Goal: Task Accomplishment & Management: Complete application form

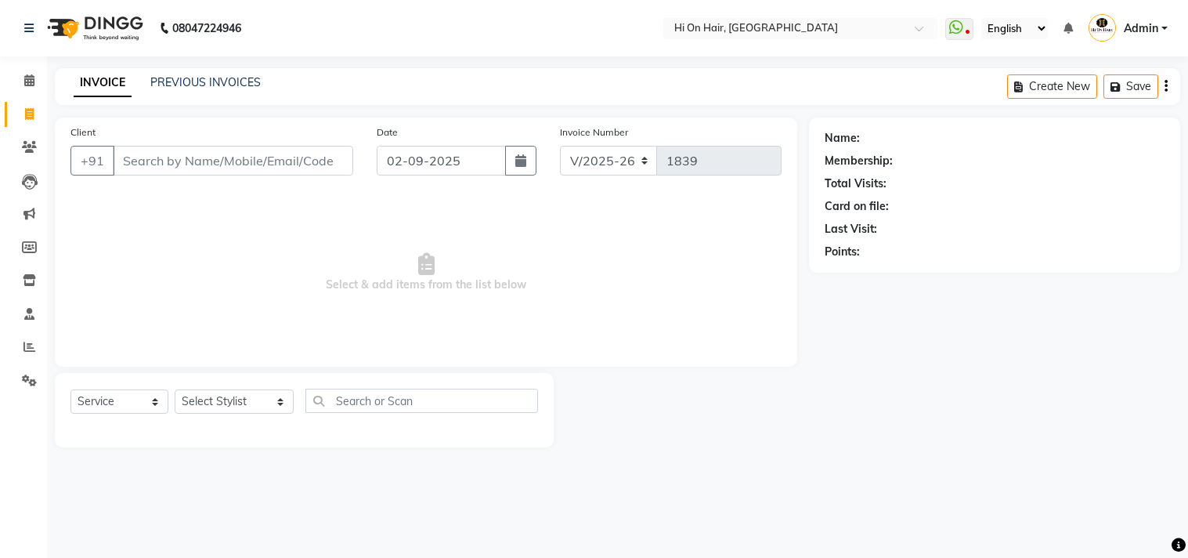
select select "535"
select select "service"
click at [25, 115] on icon at bounding box center [29, 114] width 9 height 12
select select "service"
type input "1839"
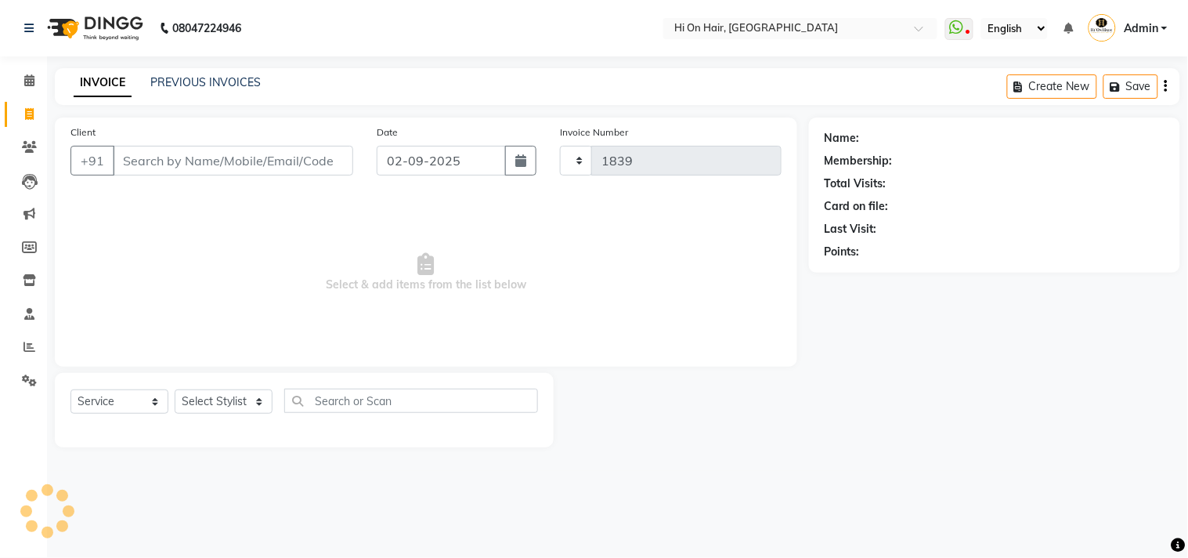
select select "535"
click at [31, 139] on span at bounding box center [29, 148] width 27 height 18
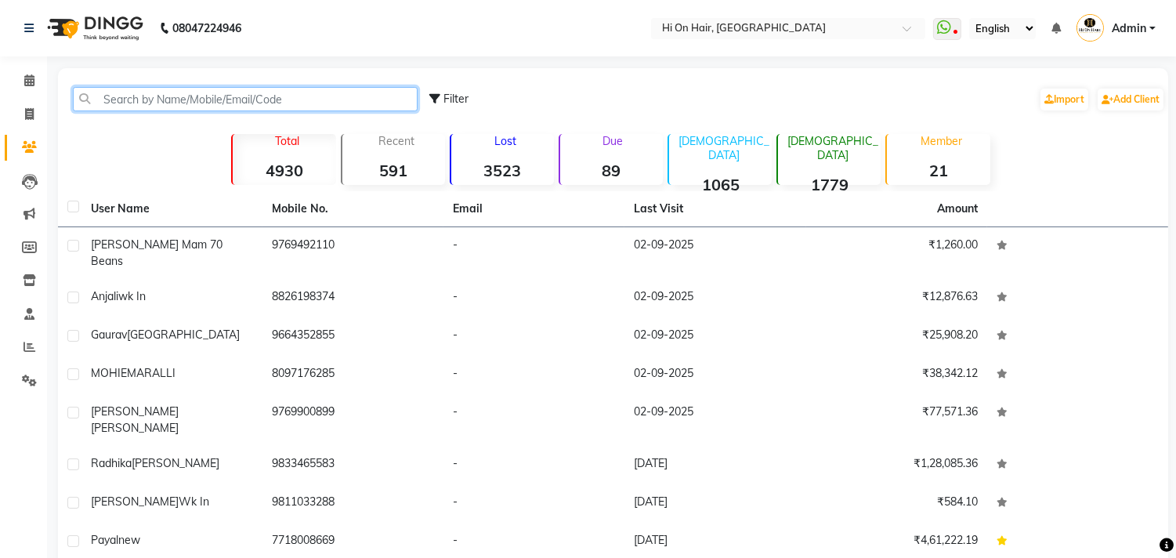
click at [115, 96] on input "text" at bounding box center [245, 99] width 345 height 24
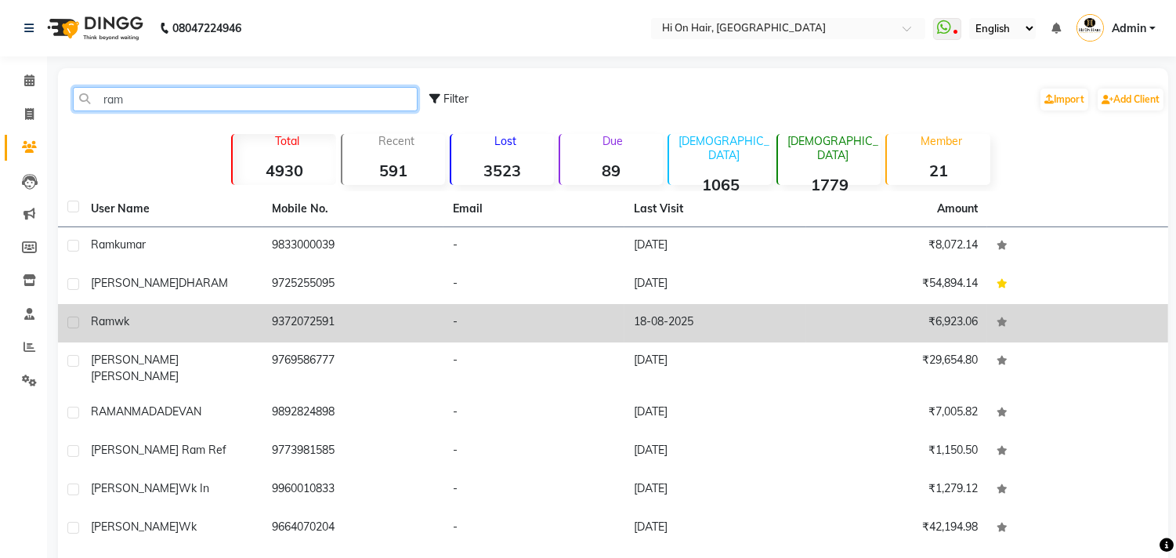
type input "ram"
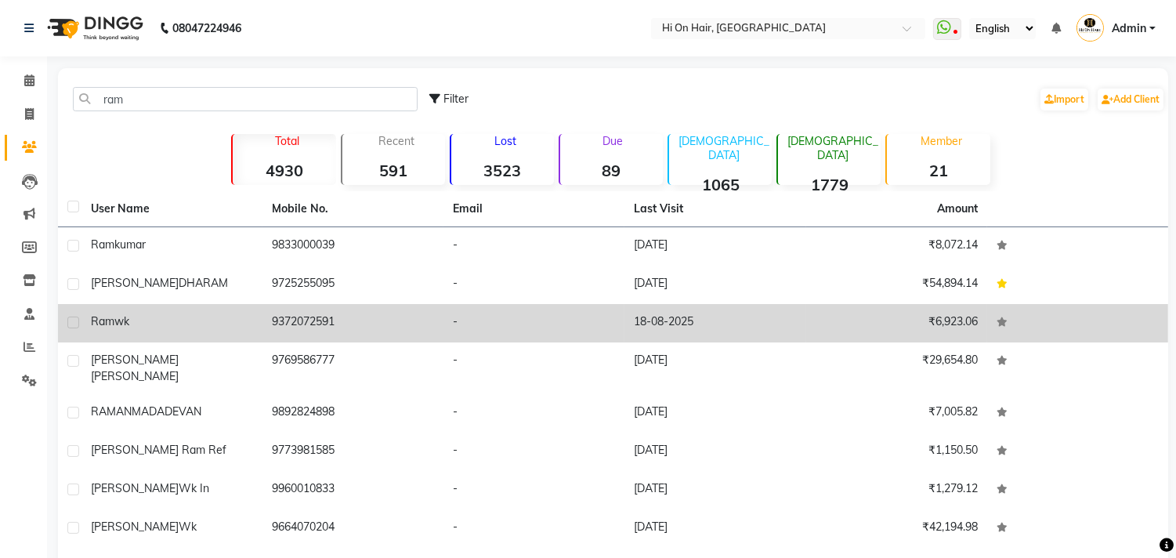
click at [143, 322] on div "ram wk" at bounding box center [172, 321] width 162 height 16
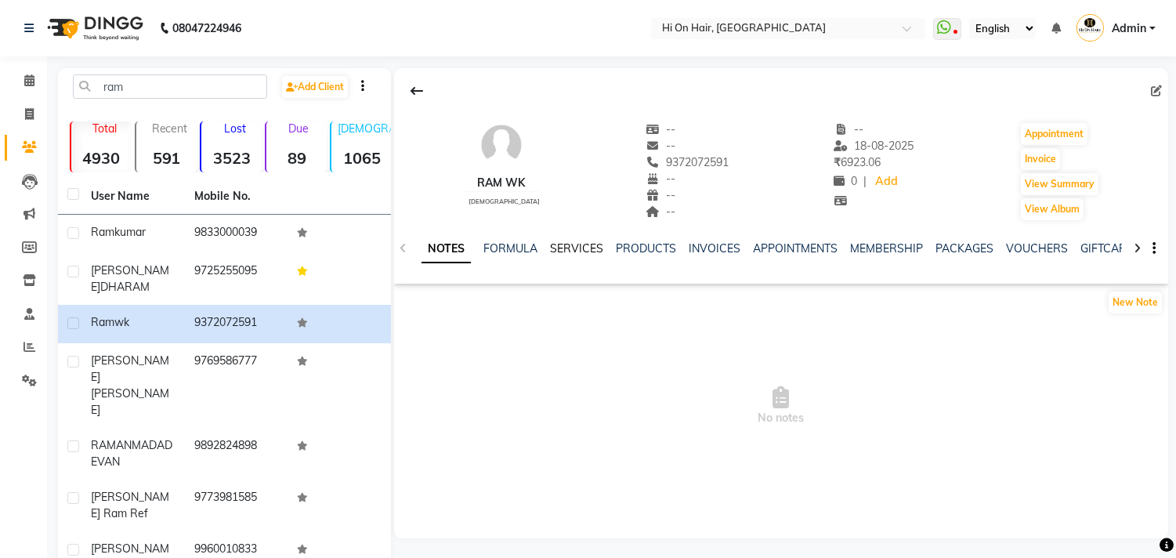
click at [566, 252] on link "SERVICES" at bounding box center [576, 248] width 53 height 14
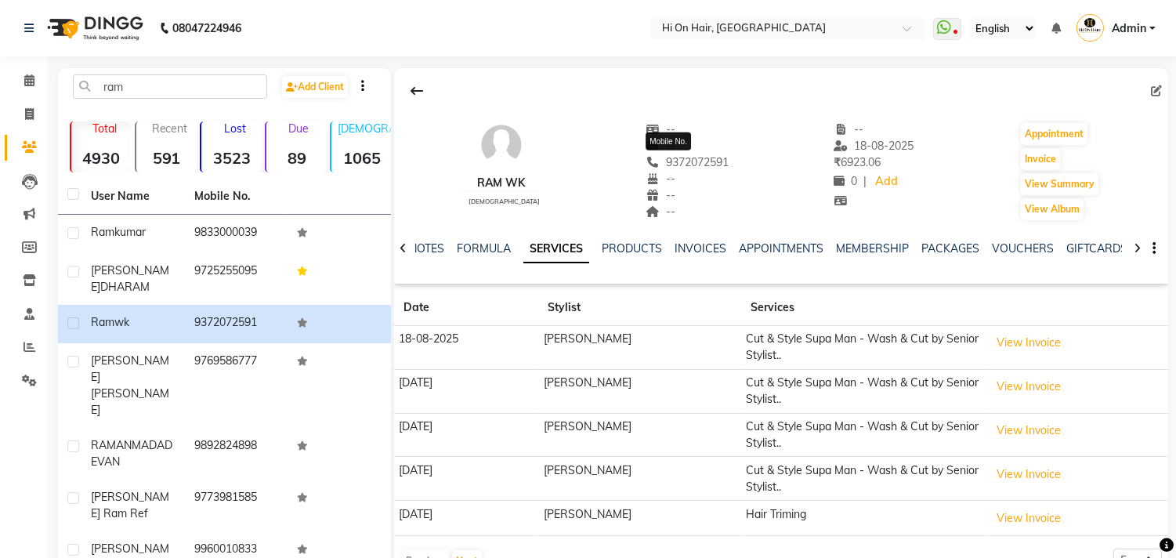
click at [671, 161] on span "9372072591" at bounding box center [686, 162] width 83 height 14
copy span "9372072591"
click at [1018, 345] on button "View Invoice" at bounding box center [1028, 342] width 78 height 24
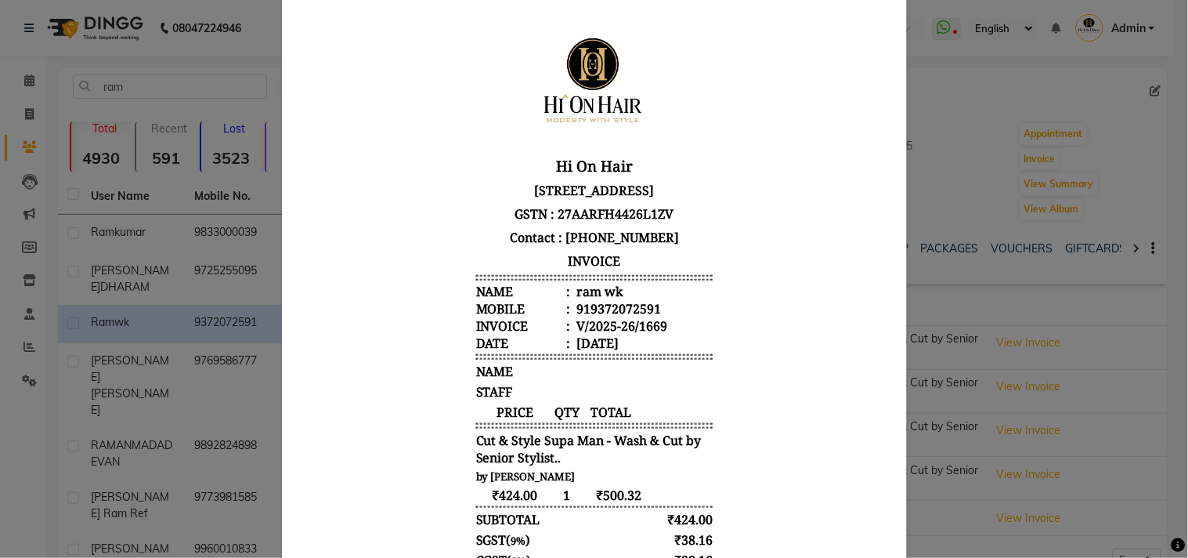
click at [995, 157] on ngb-modal-window "INVOICE View Invoice Close" at bounding box center [594, 279] width 1188 height 558
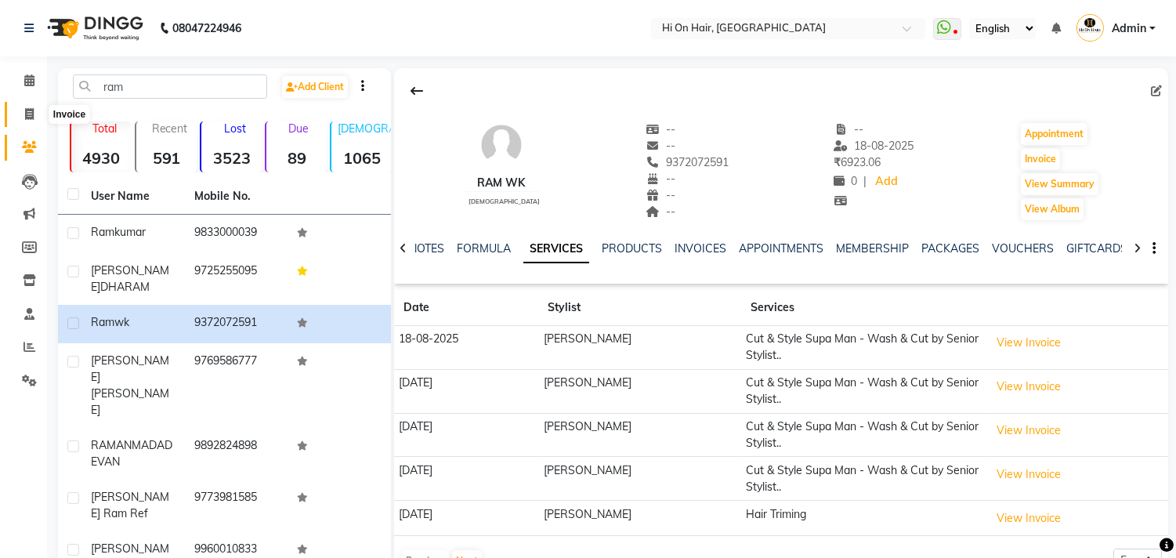
click at [25, 112] on icon at bounding box center [29, 114] width 9 height 12
select select "service"
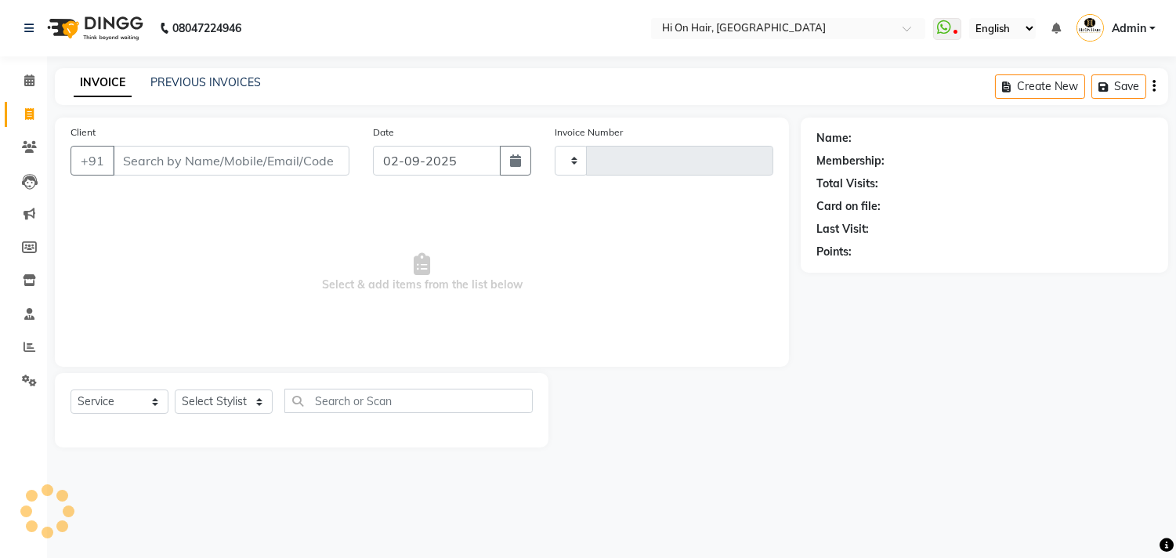
type input "1839"
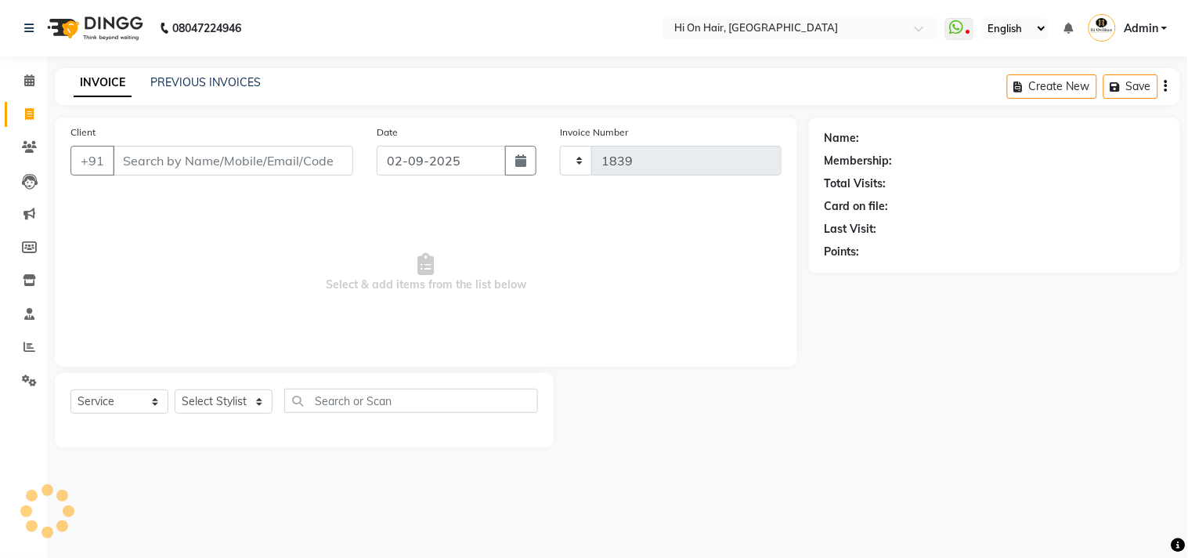
select select "535"
type input "9372072591"
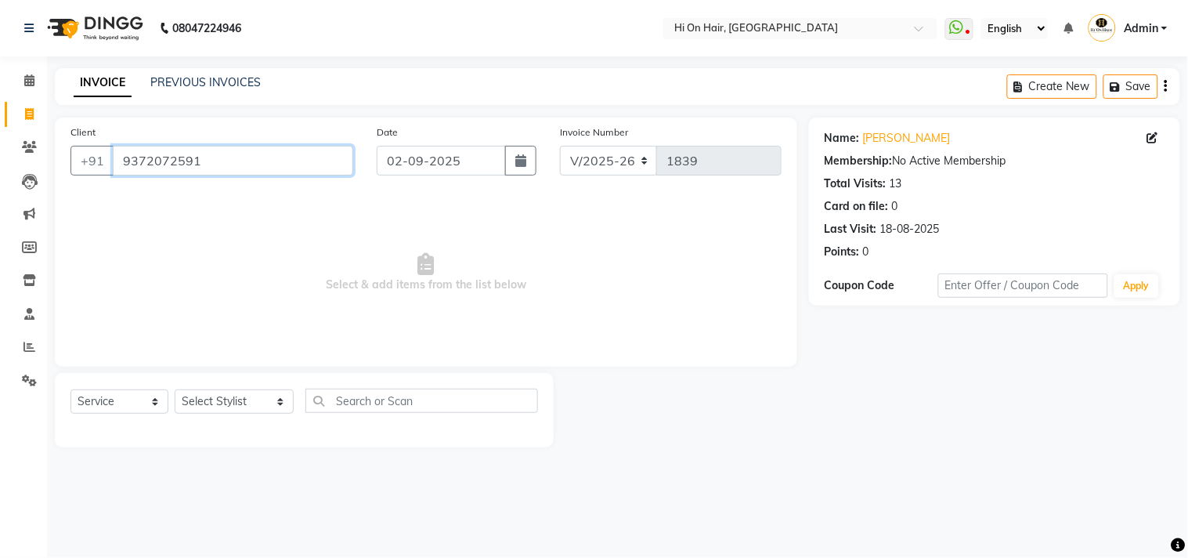
click at [235, 149] on input "9372072591" at bounding box center [233, 161] width 240 height 30
click at [209, 409] on select "Select Stylist [PERSON_NAME] [PERSON_NAME] Hi On Hair MAKYOPHI [PERSON_NAME] [P…" at bounding box center [234, 401] width 119 height 24
select select "48732"
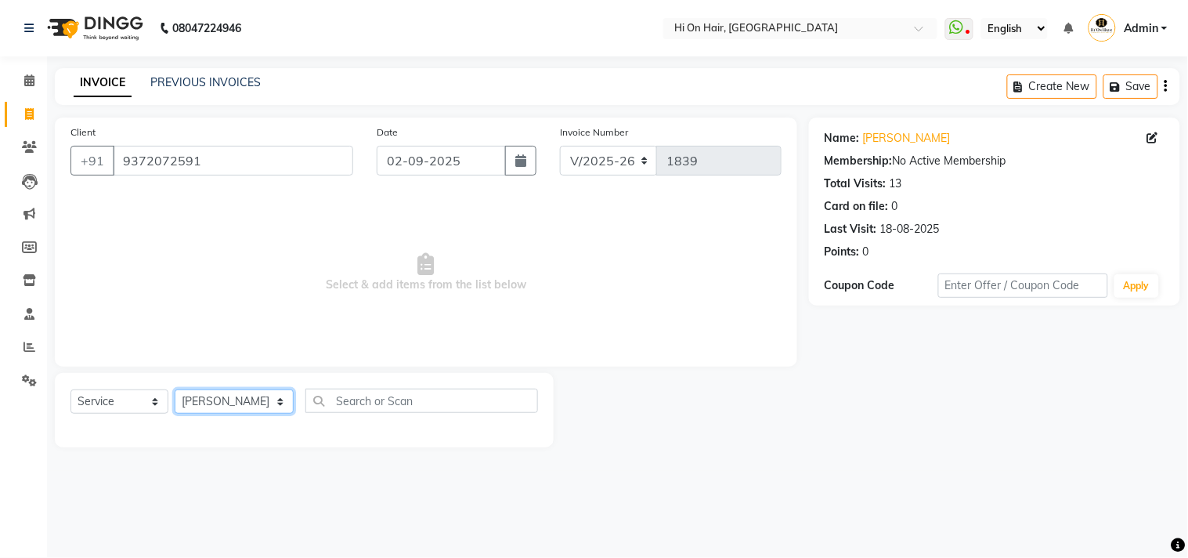
click at [175, 390] on select "Select Stylist [PERSON_NAME] [PERSON_NAME] Hi On Hair MAKYOPHI [PERSON_NAME] [P…" at bounding box center [234, 401] width 119 height 24
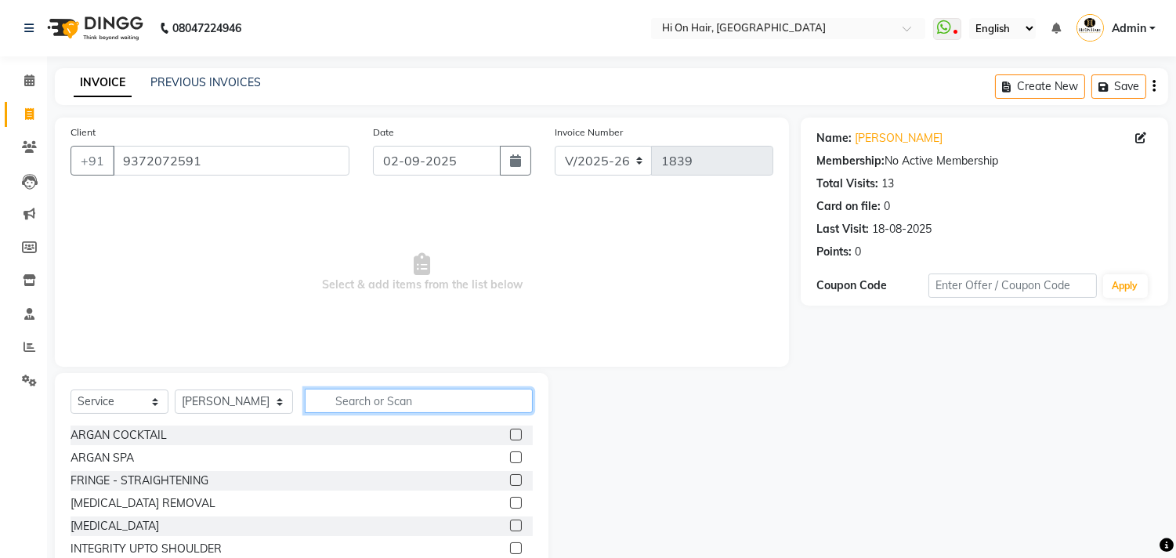
click at [346, 406] on input "text" at bounding box center [419, 400] width 228 height 24
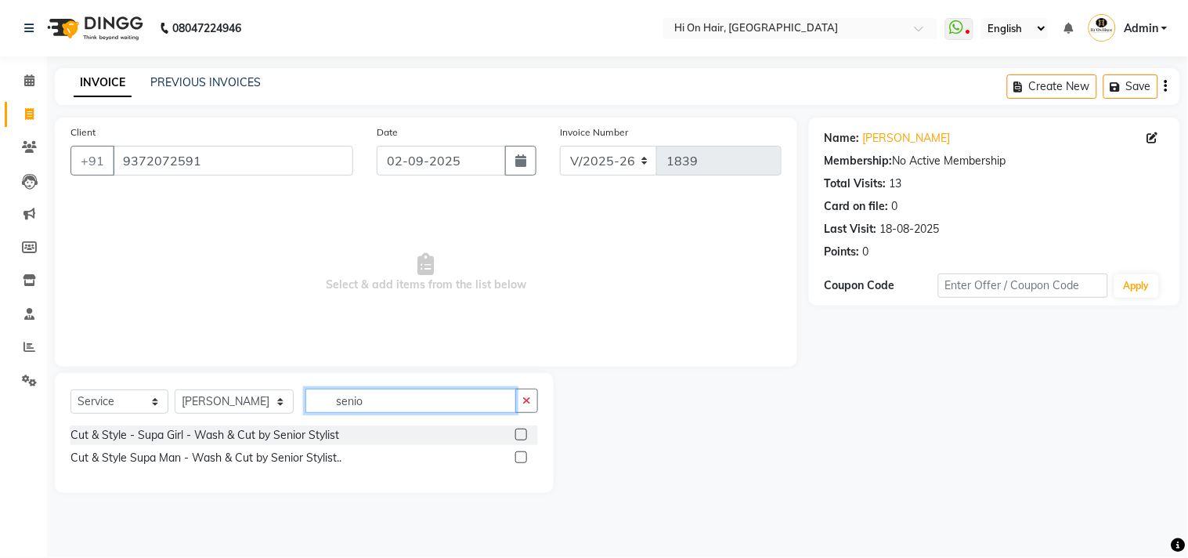
type input "senio"
click at [525, 455] on label at bounding box center [521, 457] width 12 height 12
click at [525, 455] on input "checkbox" at bounding box center [520, 458] width 10 height 10
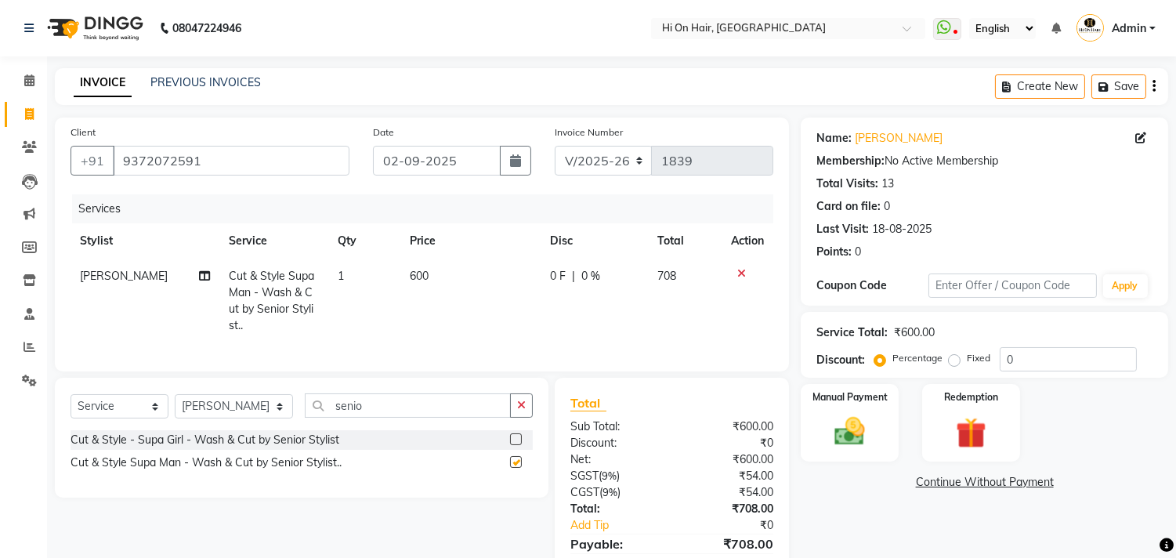
checkbox input "false"
click at [384, 319] on td "1" at bounding box center [364, 300] width 72 height 85
select select "48732"
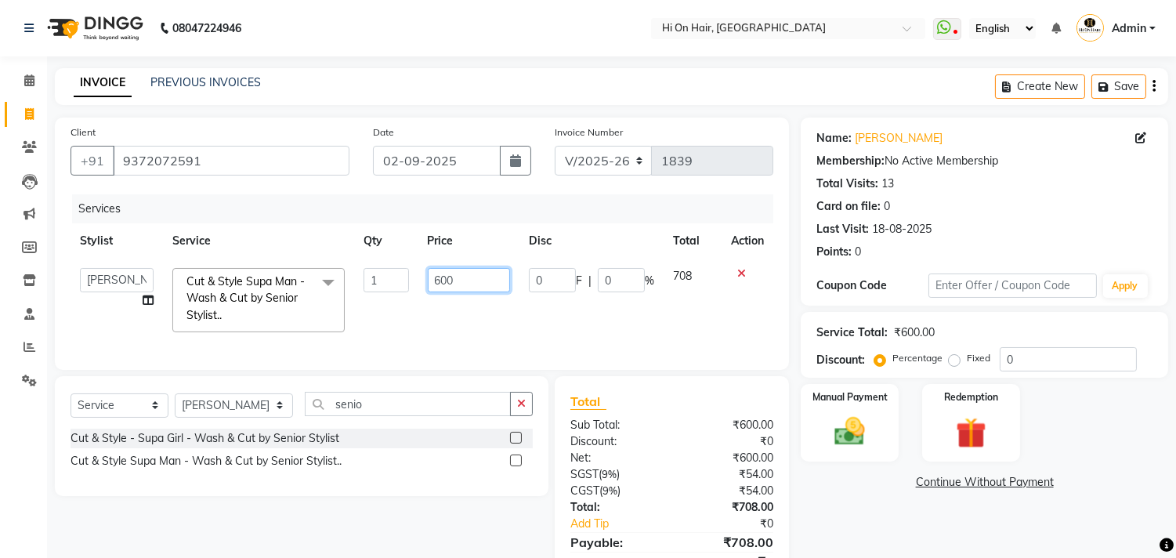
click at [451, 285] on input "600" at bounding box center [469, 280] width 82 height 24
click at [445, 280] on input "600" at bounding box center [469, 280] width 82 height 24
type input "424"
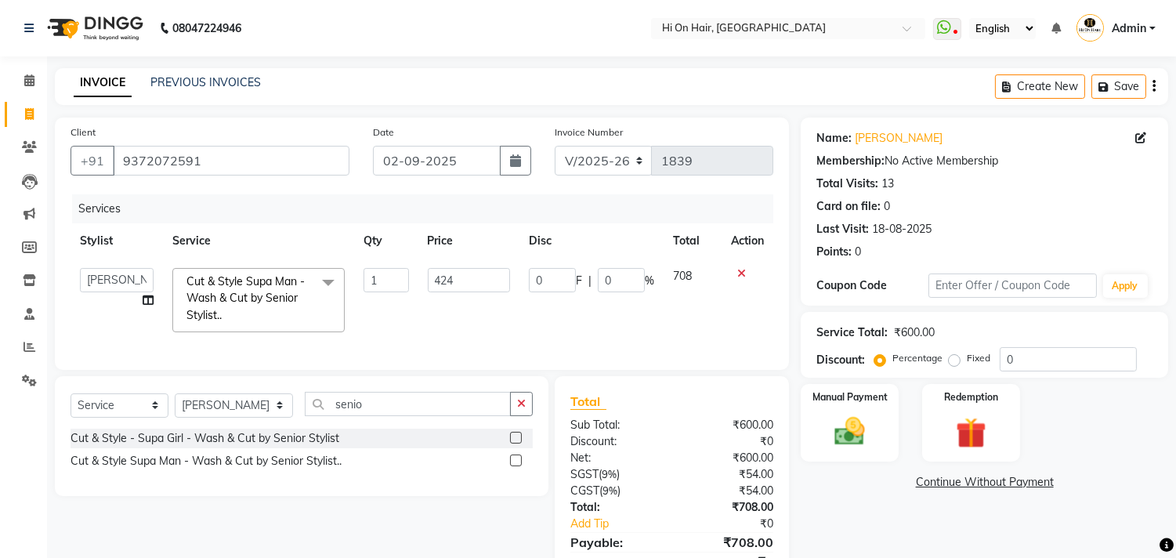
click at [360, 313] on td "1" at bounding box center [385, 299] width 63 height 83
select select "48732"
click at [1109, 87] on icon "button" at bounding box center [1106, 86] width 16 height 11
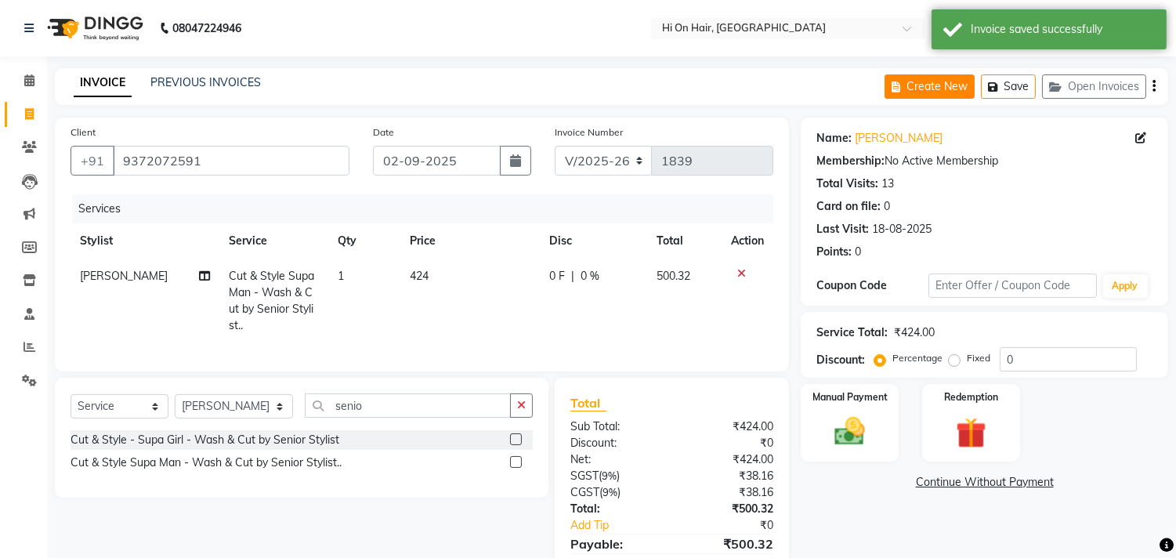
click at [943, 89] on button "Create New" at bounding box center [929, 86] width 90 height 24
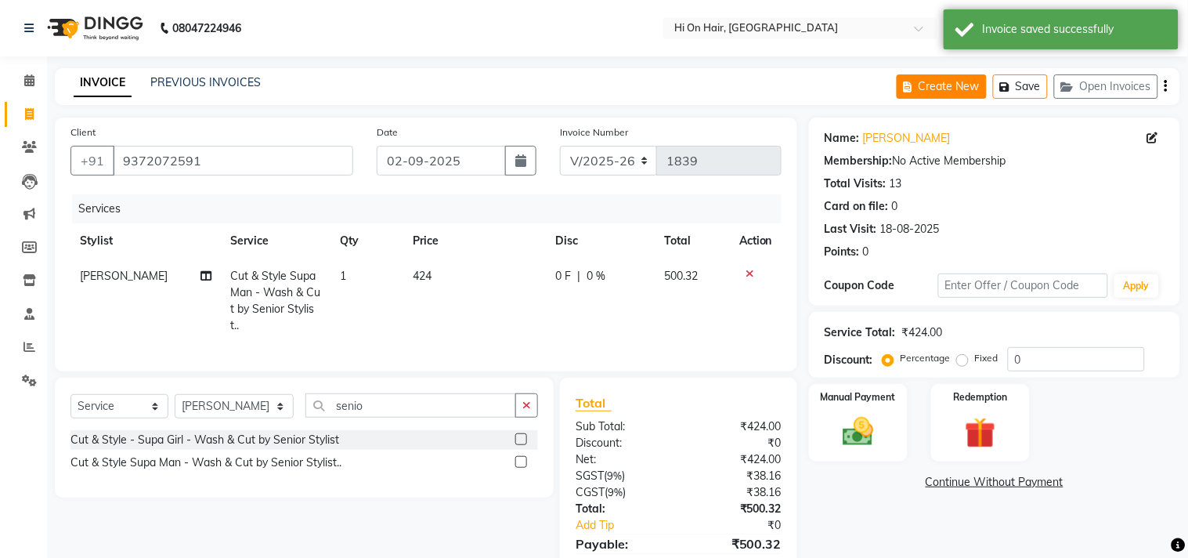
select select "535"
select select "service"
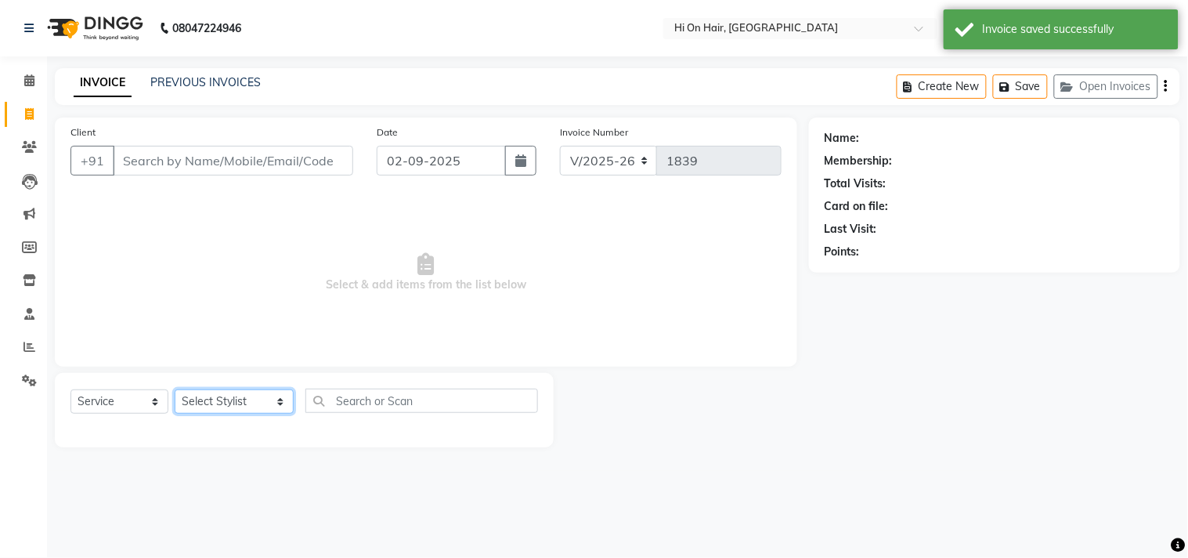
click at [237, 400] on select "Select Stylist [PERSON_NAME] [PERSON_NAME] Hi On Hair MAKYOPHI [PERSON_NAME] [P…" at bounding box center [234, 401] width 119 height 24
select select "29610"
click at [175, 390] on select "Select Stylist [PERSON_NAME] [PERSON_NAME] Hi On Hair MAKYOPHI [PERSON_NAME] [P…" at bounding box center [234, 401] width 119 height 24
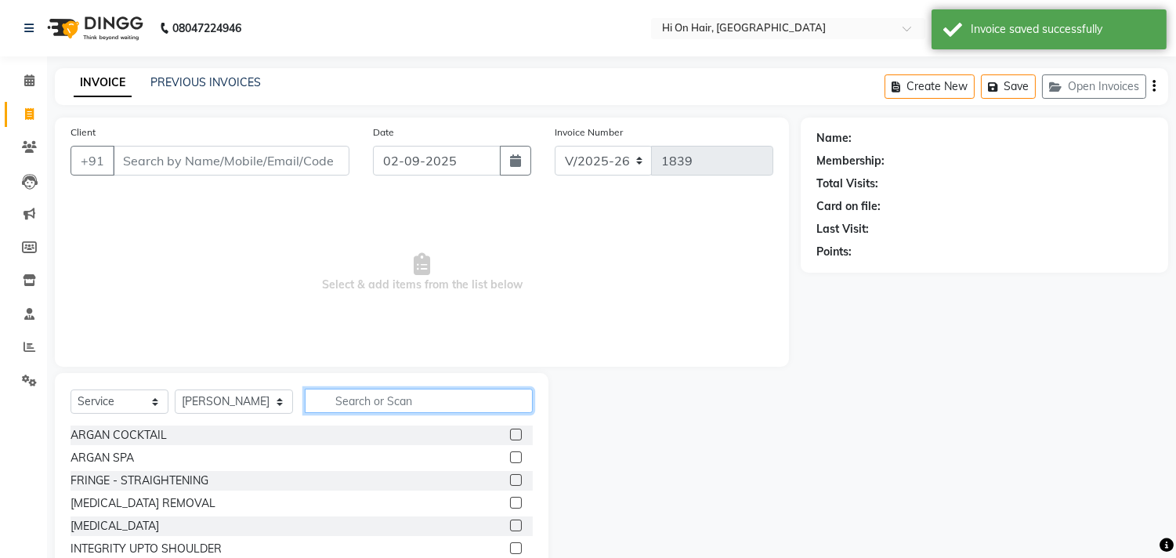
click at [386, 409] on input "text" at bounding box center [419, 400] width 228 height 24
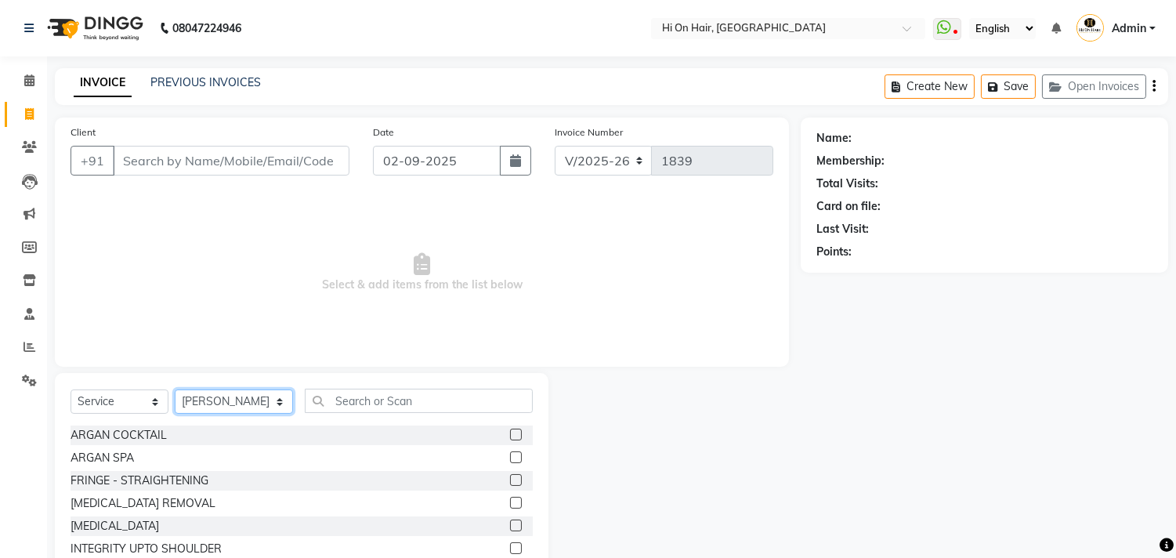
click at [207, 401] on select "Select Stylist [PERSON_NAME] [PERSON_NAME] Hi On Hair MAKYOPHI [PERSON_NAME] [P…" at bounding box center [234, 401] width 118 height 24
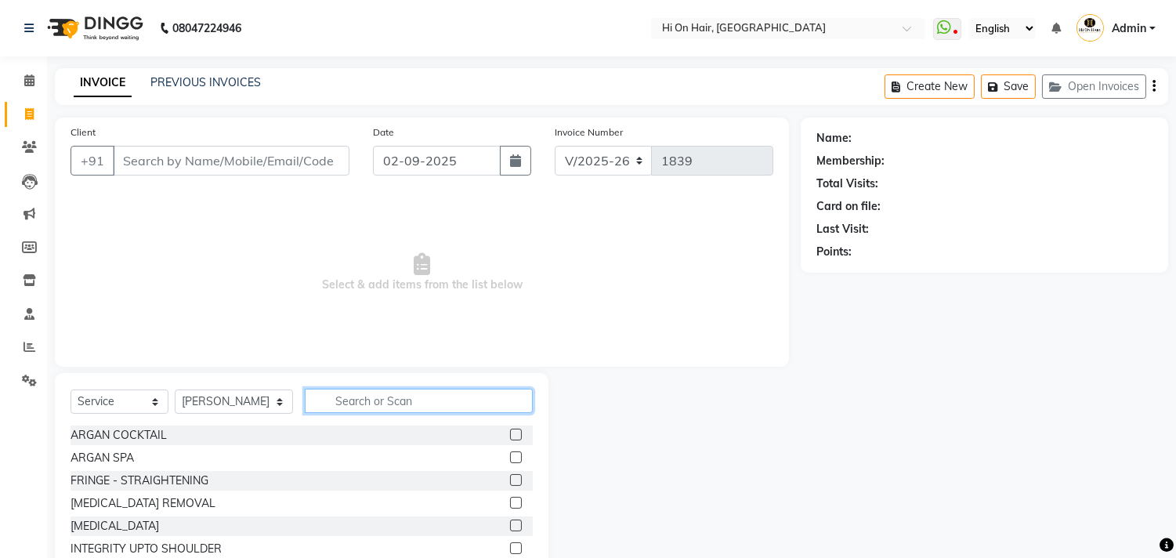
click at [334, 398] on input "text" at bounding box center [419, 400] width 228 height 24
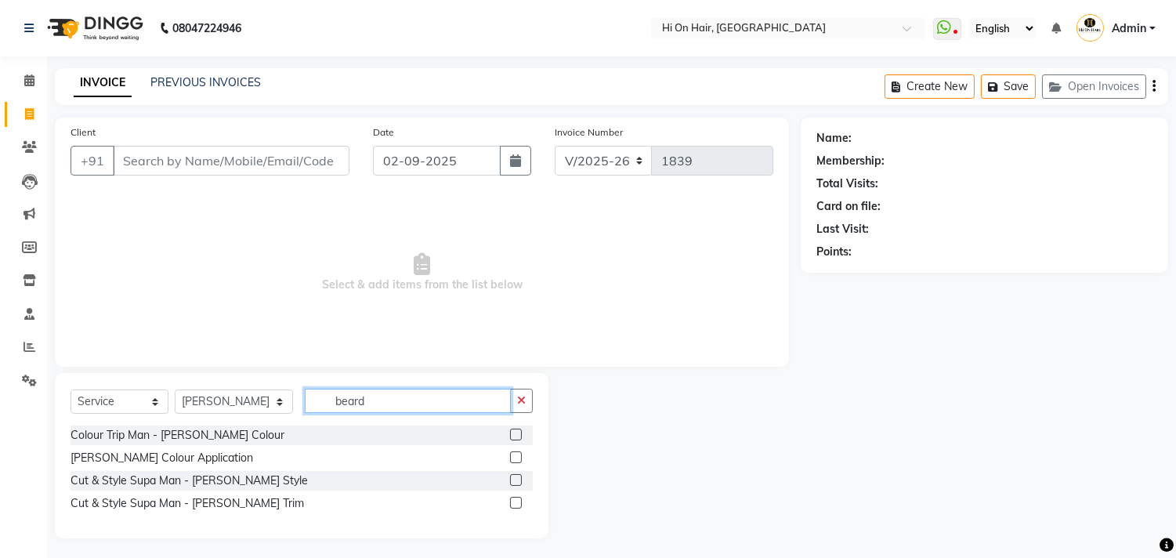
type input "beard"
click at [519, 503] on label at bounding box center [516, 503] width 12 height 12
click at [519, 503] on input "checkbox" at bounding box center [515, 503] width 10 height 10
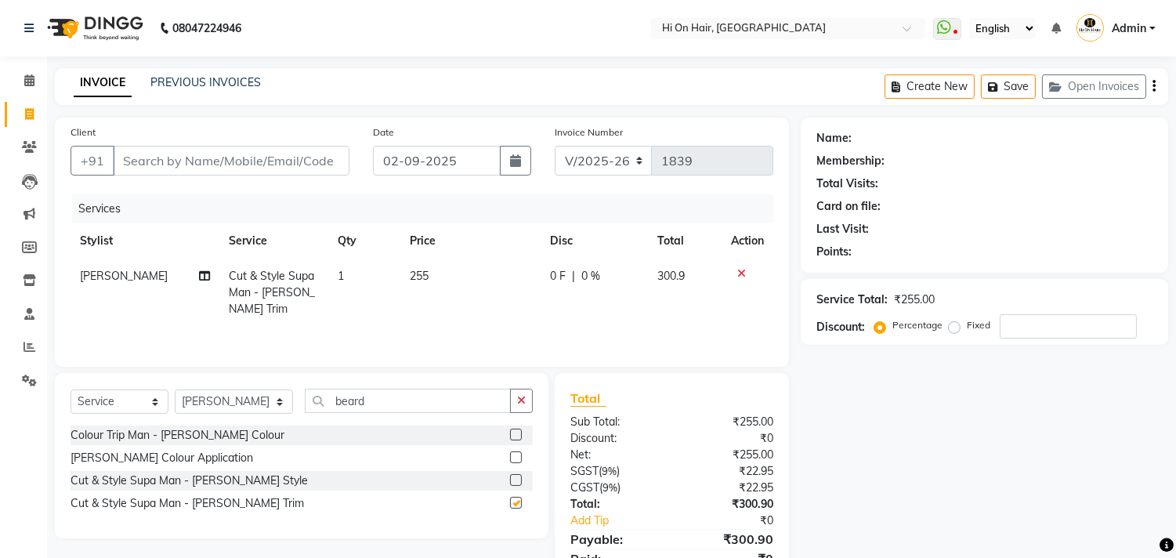
checkbox input "false"
click at [518, 483] on label at bounding box center [516, 480] width 12 height 12
click at [518, 483] on input "checkbox" at bounding box center [515, 480] width 10 height 10
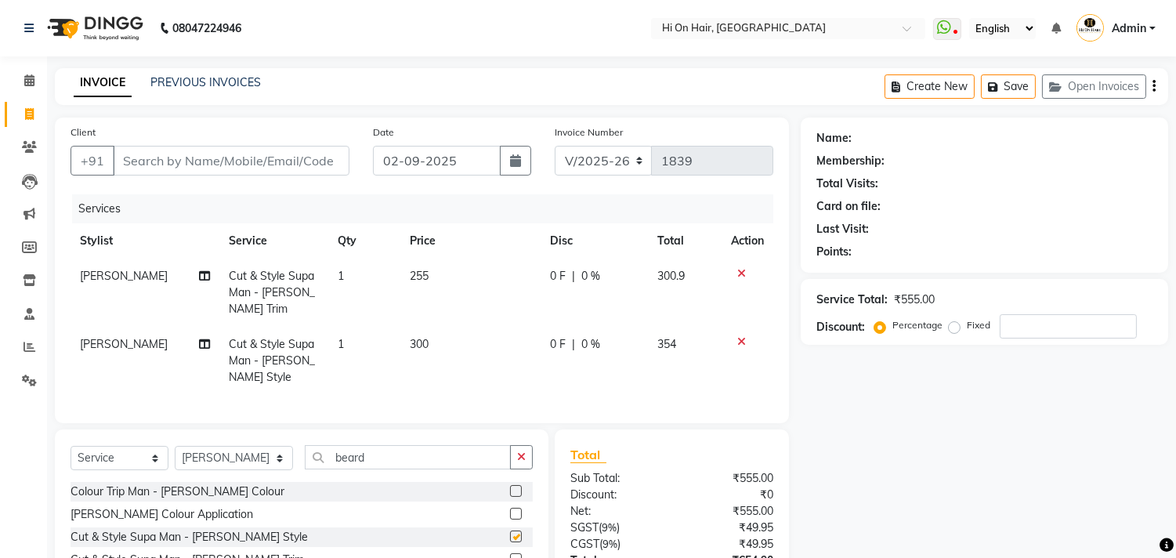
checkbox input "false"
click at [221, 163] on input "Client" at bounding box center [231, 161] width 237 height 30
paste input "7050795153"
type input "7050795153"
type input "0"
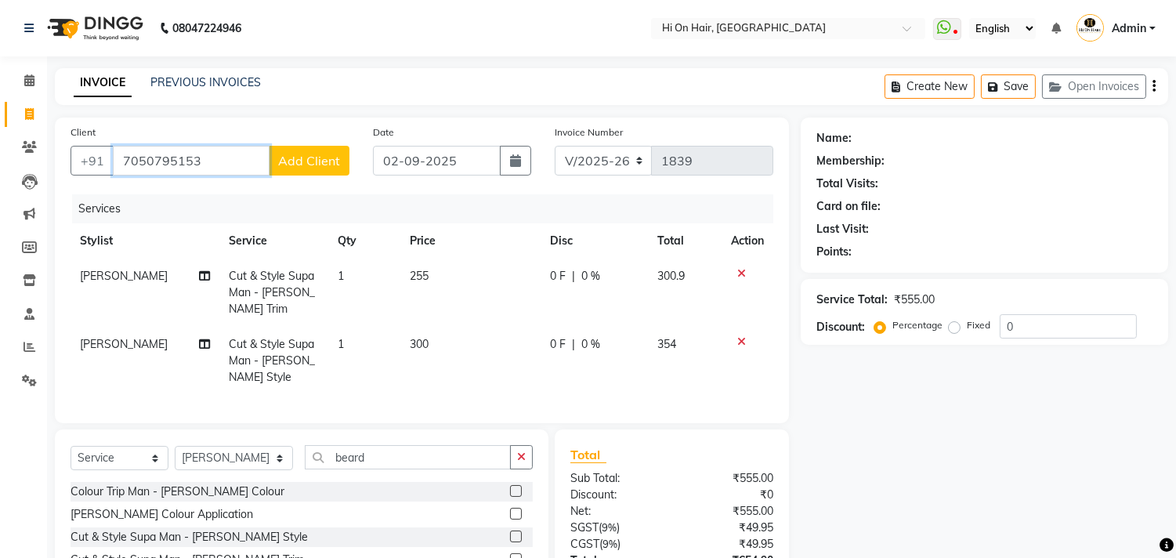
type input "7050795153"
click at [294, 165] on span "Add Client" at bounding box center [309, 161] width 62 height 16
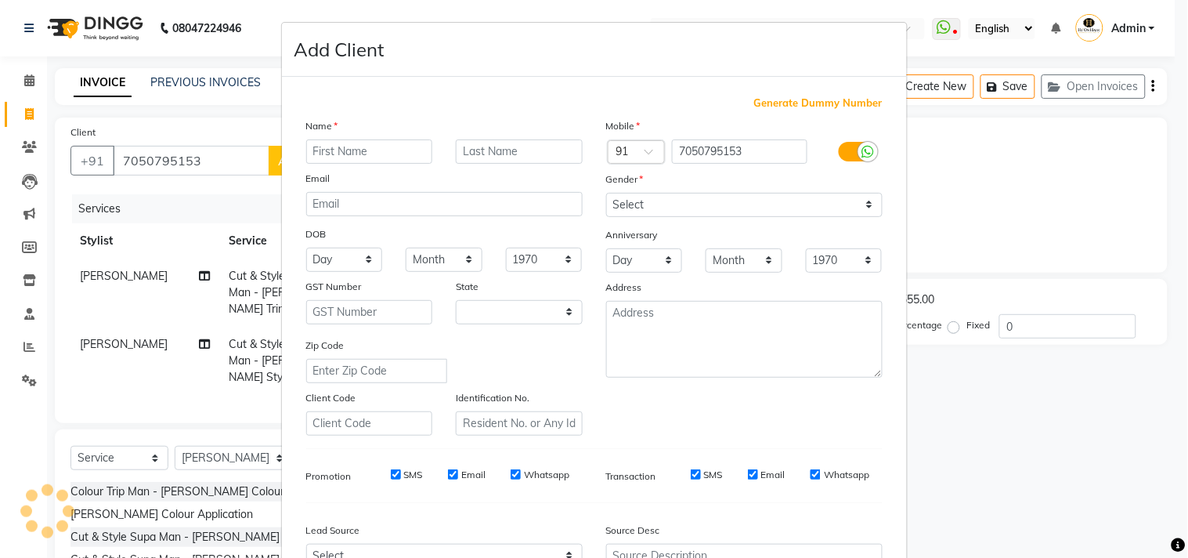
select select "22"
click at [327, 146] on input "text" at bounding box center [369, 151] width 127 height 24
type input "[DEMOGRAPHIC_DATA][PERSON_NAME]"
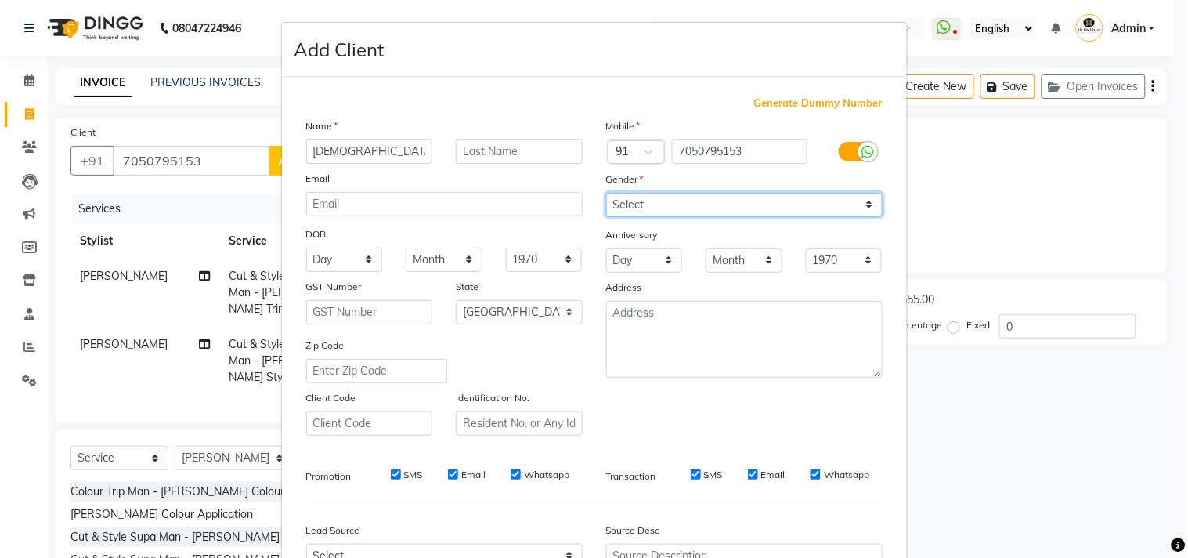
click at [718, 204] on select "Select [DEMOGRAPHIC_DATA] [DEMOGRAPHIC_DATA] Other Prefer Not To Say" at bounding box center [744, 205] width 276 height 24
select select "[DEMOGRAPHIC_DATA]"
click at [606, 193] on select "Select [DEMOGRAPHIC_DATA] [DEMOGRAPHIC_DATA] Other Prefer Not To Say" at bounding box center [744, 205] width 276 height 24
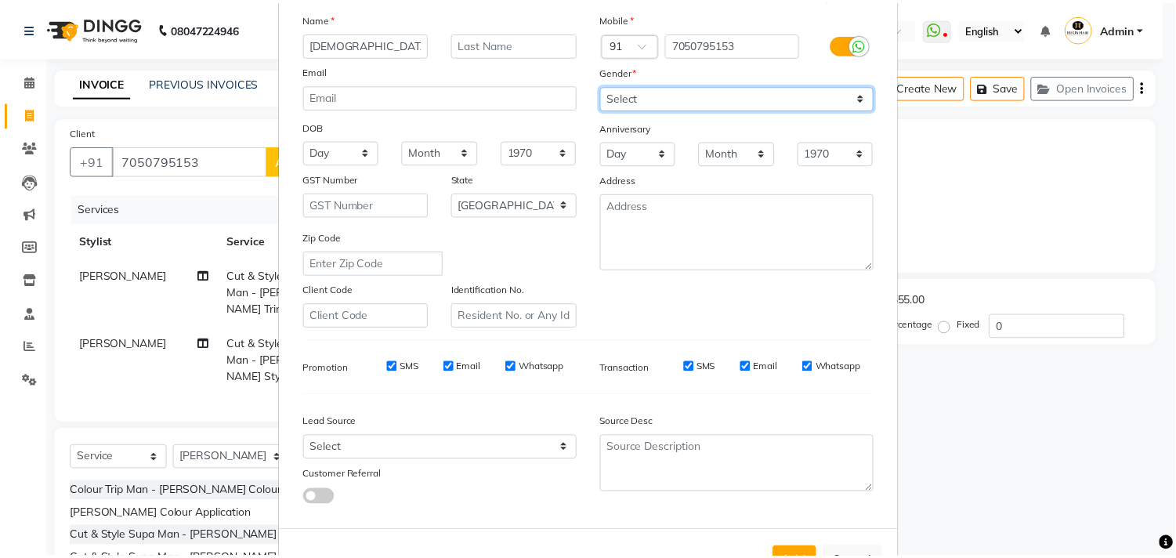
scroll to position [166, 0]
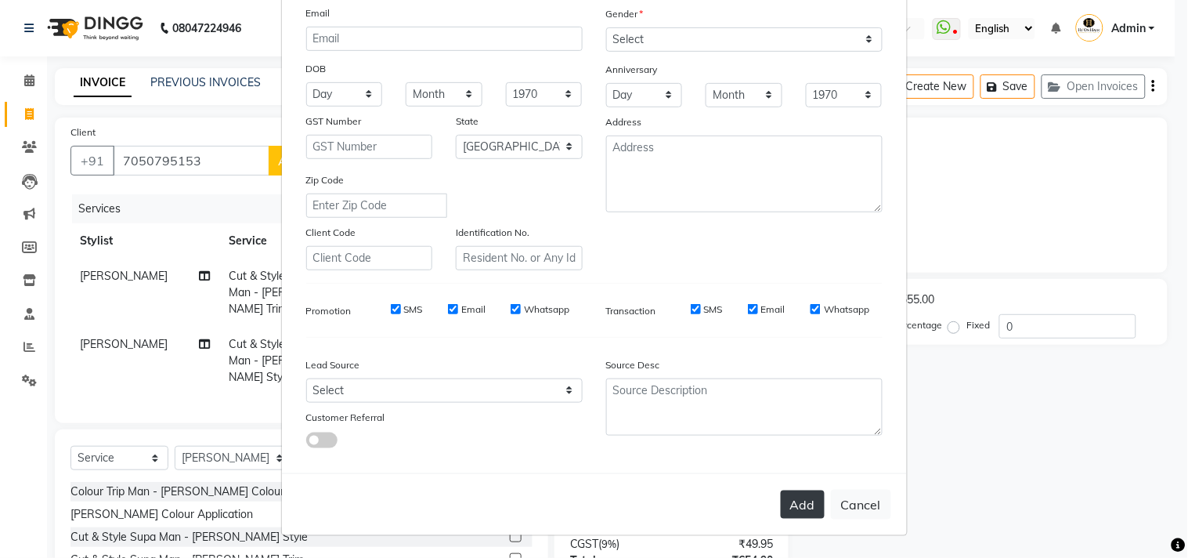
click at [815, 514] on button "Add" at bounding box center [803, 504] width 44 height 28
select select
select select "null"
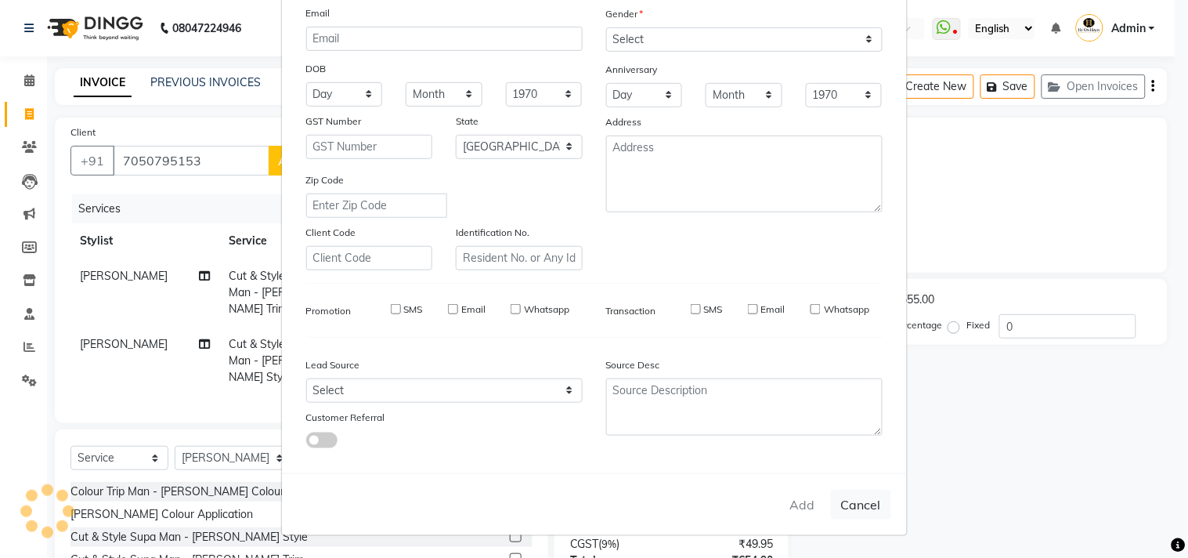
select select
checkbox input "false"
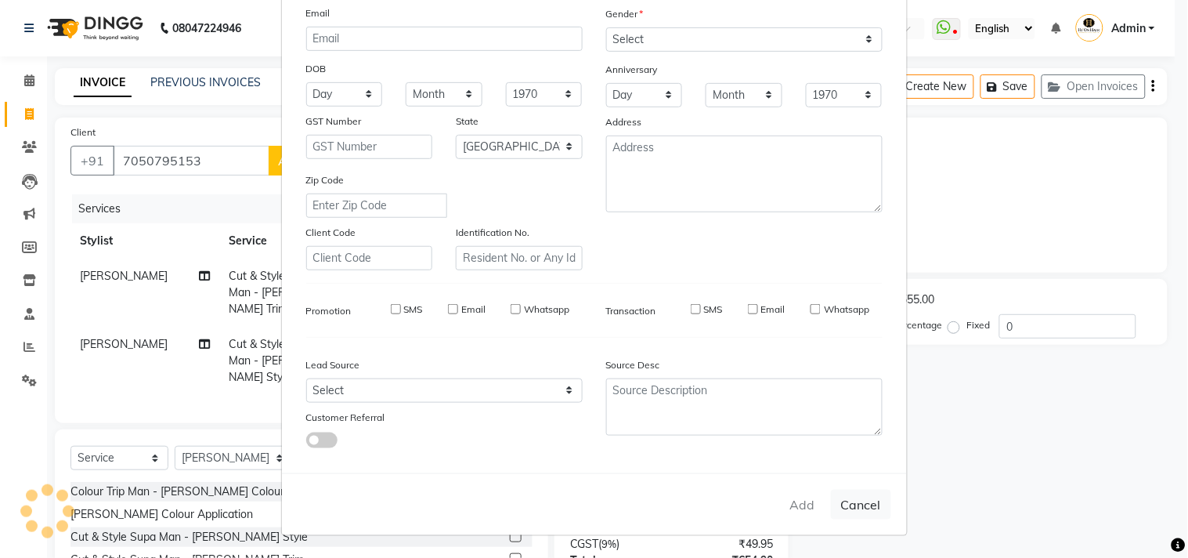
checkbox input "false"
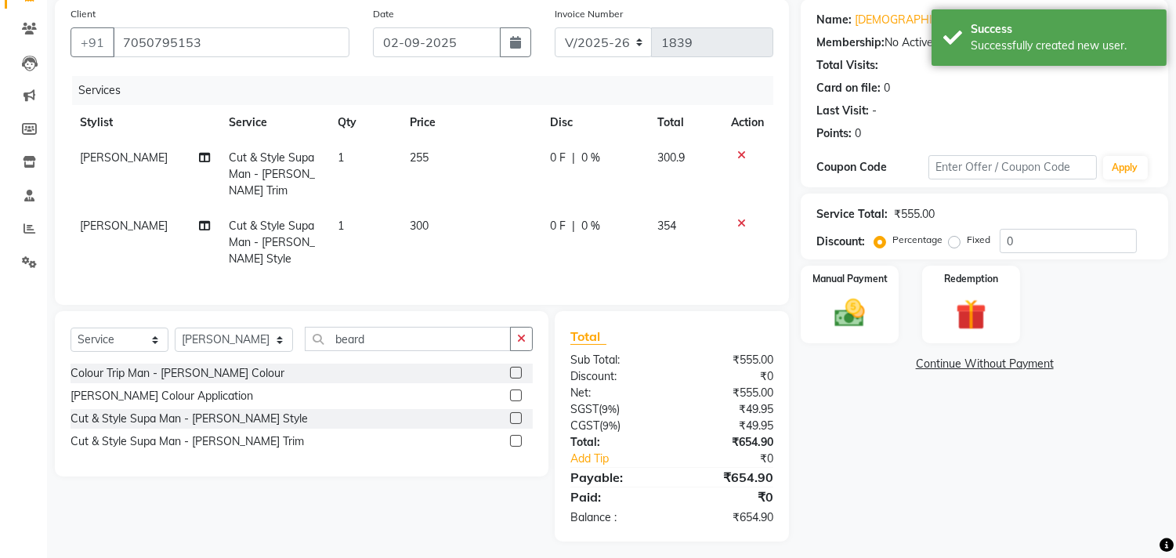
scroll to position [121, 0]
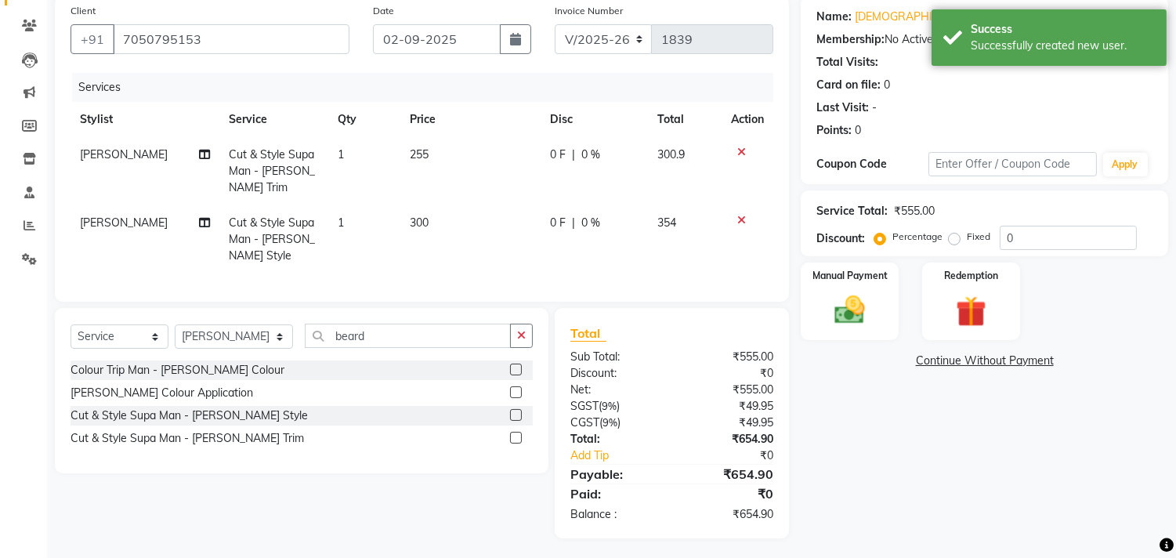
click at [740, 152] on icon at bounding box center [741, 151] width 9 height 11
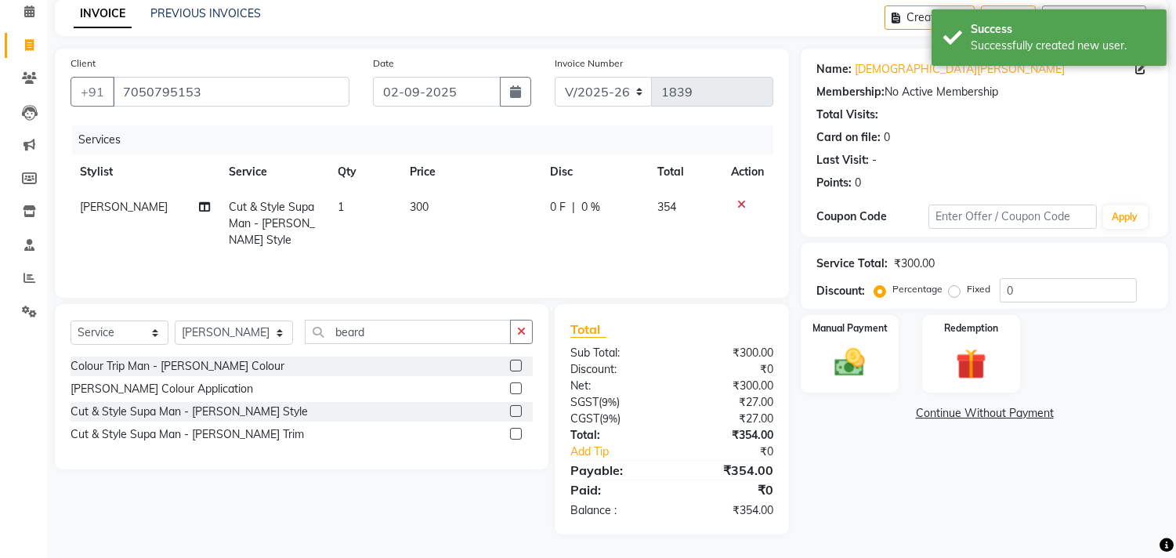
scroll to position [70, 0]
click at [1009, 287] on input "0" at bounding box center [1067, 290] width 137 height 24
type input "20"
click at [849, 368] on img at bounding box center [850, 363] width 52 height 37
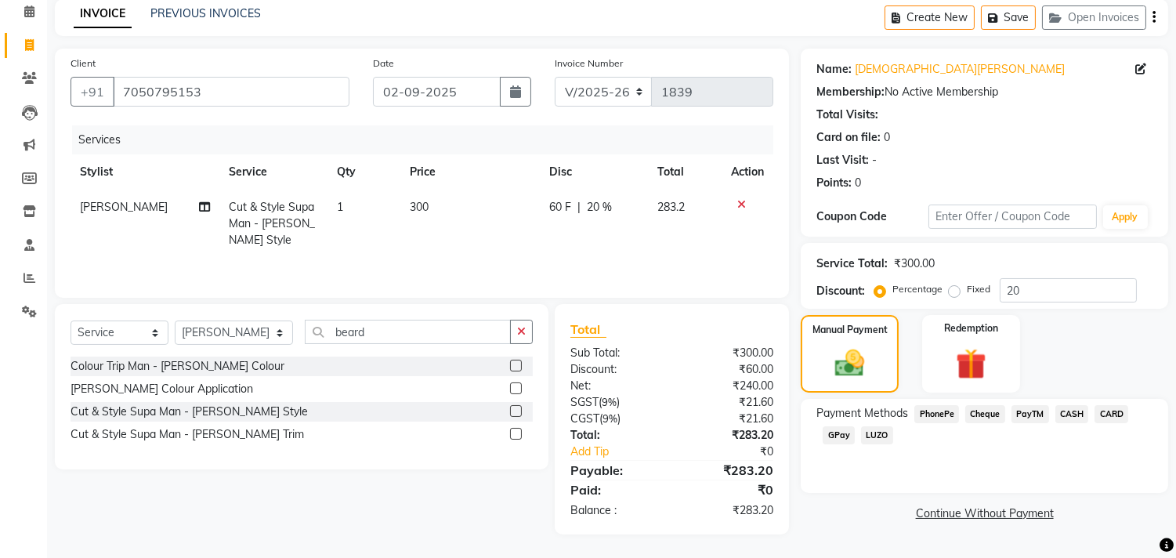
click at [841, 428] on span "GPay" at bounding box center [838, 435] width 32 height 18
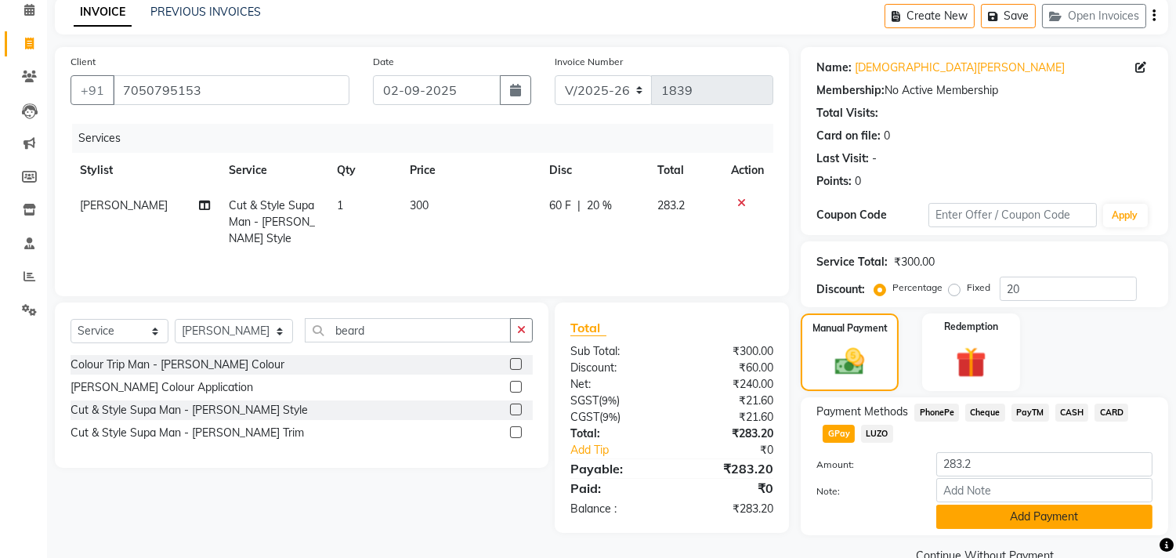
click at [1048, 521] on button "Add Payment" at bounding box center [1044, 516] width 216 height 24
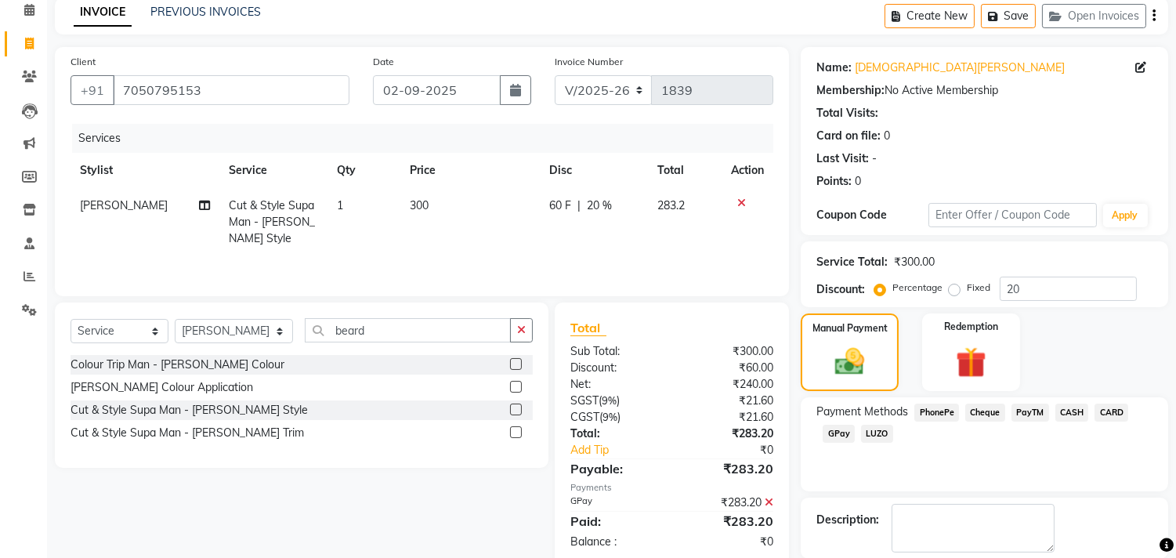
scroll to position [146, 0]
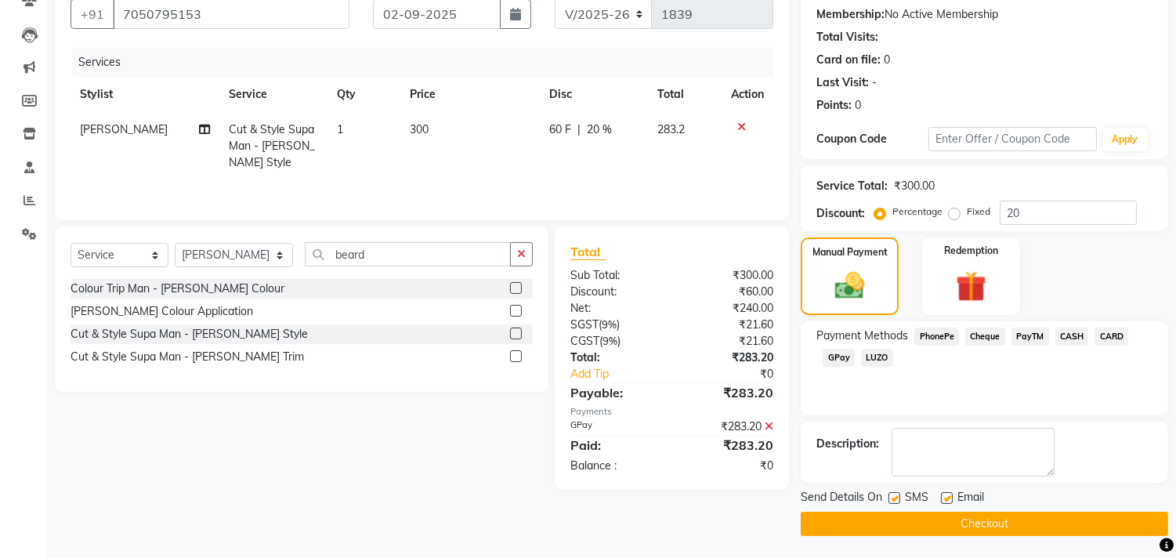
click at [945, 498] on label at bounding box center [947, 498] width 12 height 12
click at [945, 498] on input "checkbox" at bounding box center [946, 498] width 10 height 10
checkbox input "false"
click at [945, 512] on button "Checkout" at bounding box center [983, 523] width 367 height 24
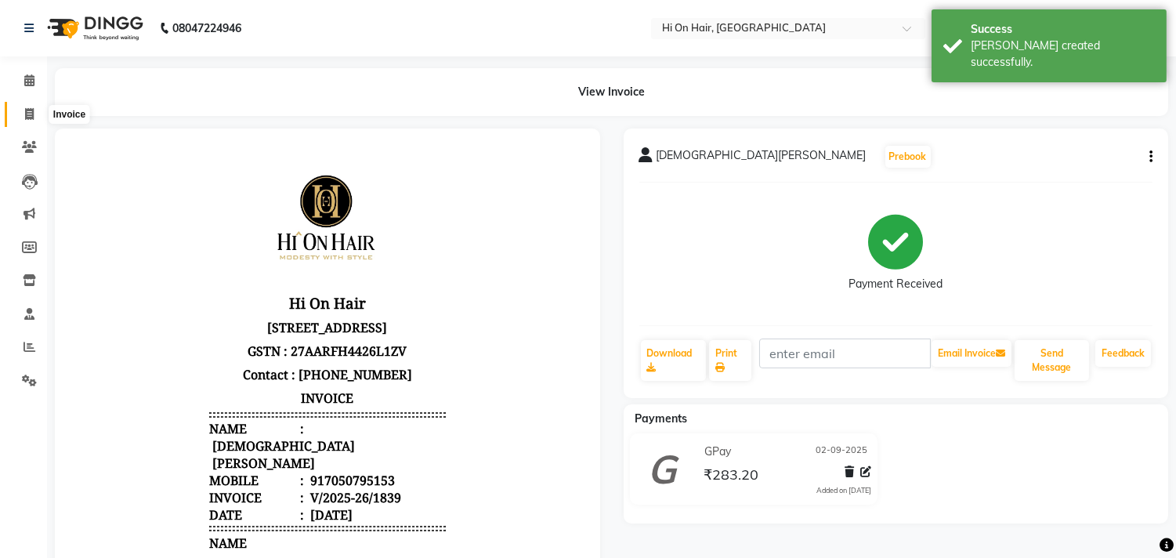
click at [26, 112] on icon at bounding box center [29, 114] width 9 height 12
select select "service"
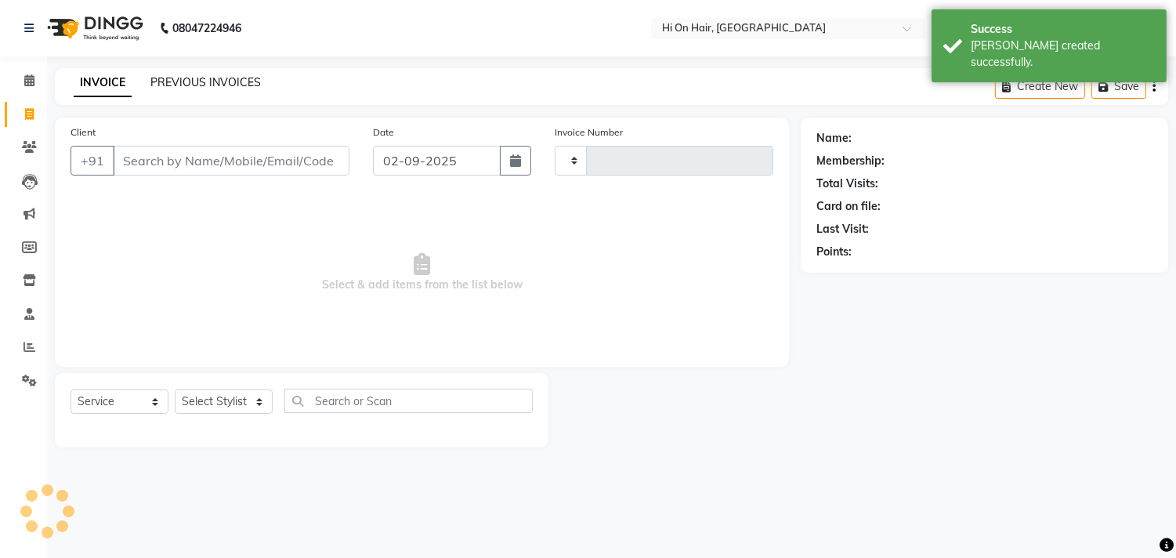
type input "1840"
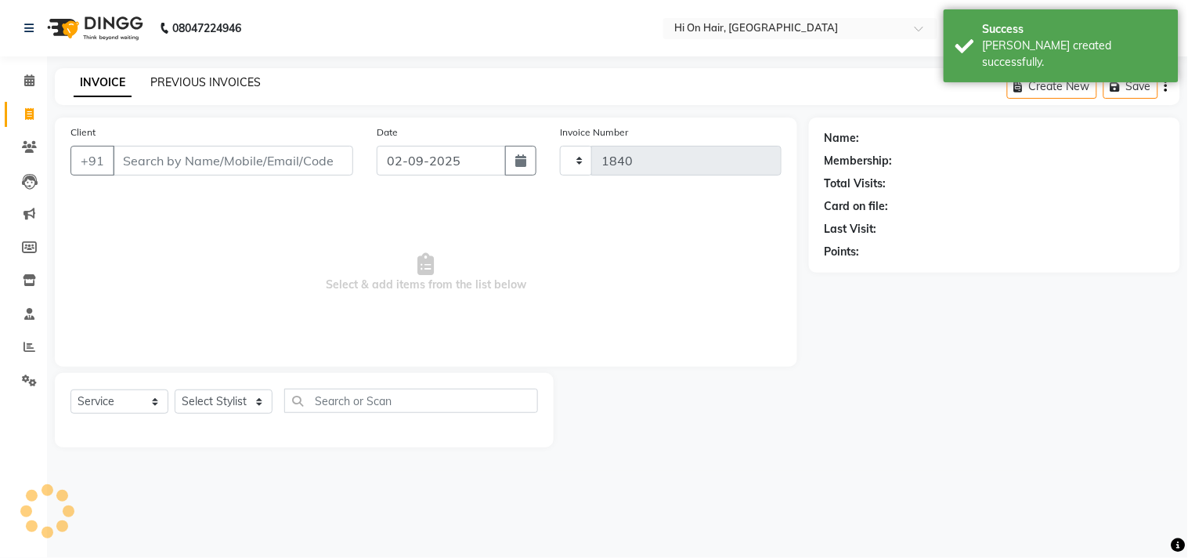
select select "535"
click at [189, 75] on link "PREVIOUS INVOICES" at bounding box center [205, 82] width 110 height 14
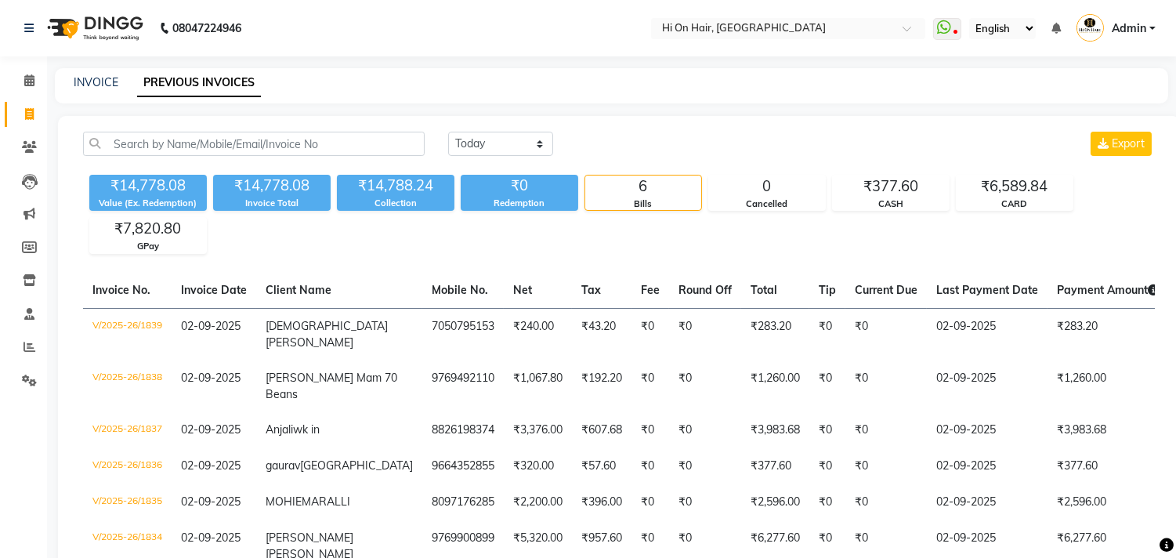
click at [2, 107] on li "Invoice" at bounding box center [23, 115] width 47 height 34
click at [26, 115] on icon at bounding box center [29, 114] width 9 height 12
select select "535"
select select "service"
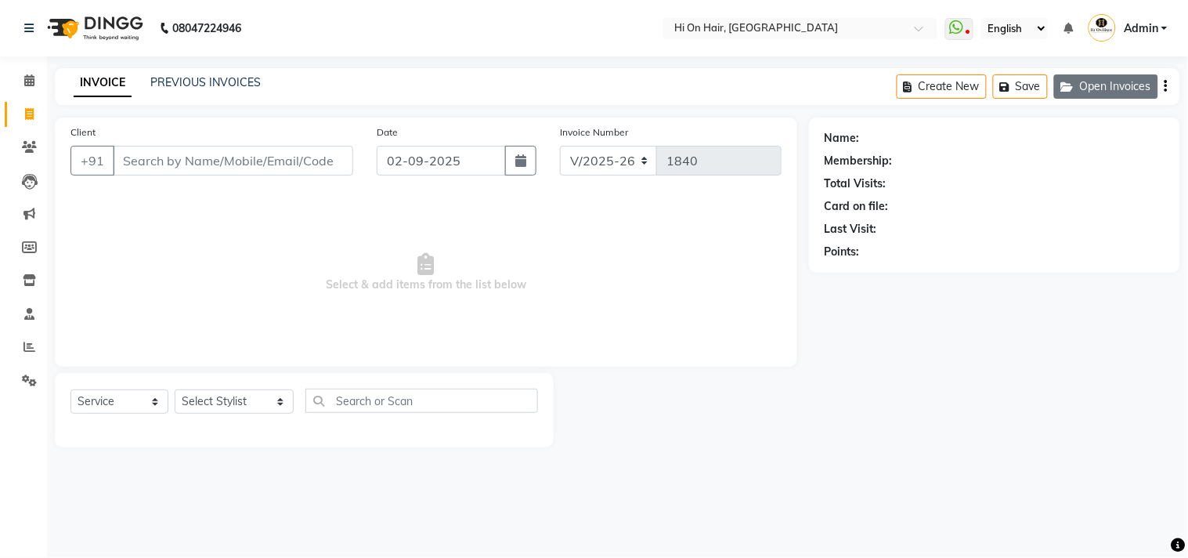
click at [1103, 82] on button "Open Invoices" at bounding box center [1106, 86] width 104 height 24
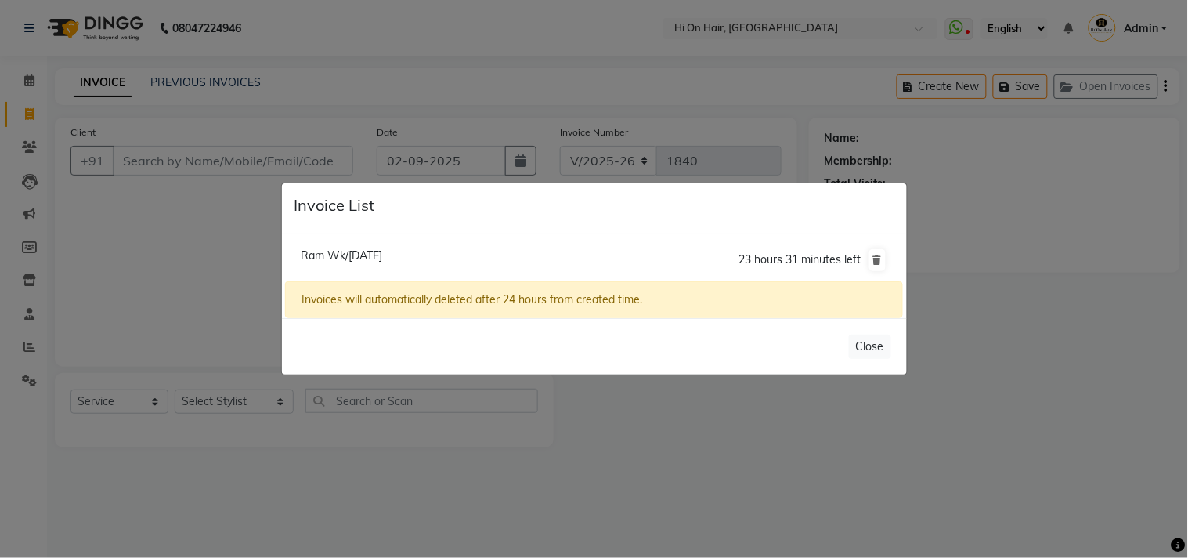
click at [377, 252] on span "Ram Wk/[DATE]" at bounding box center [341, 255] width 81 height 14
type input "9372072591"
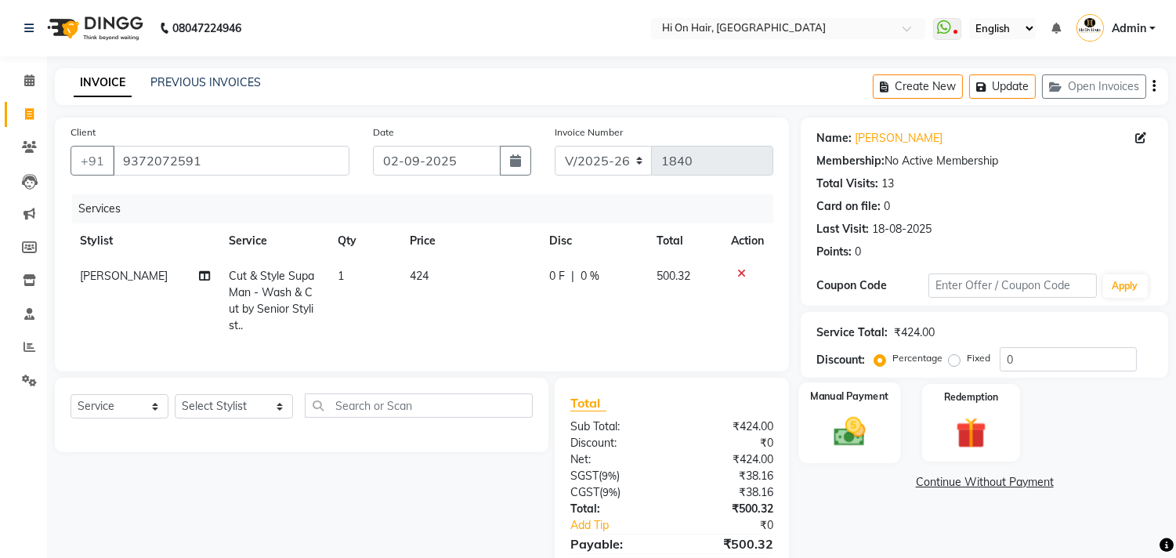
click at [854, 436] on img at bounding box center [850, 432] width 52 height 37
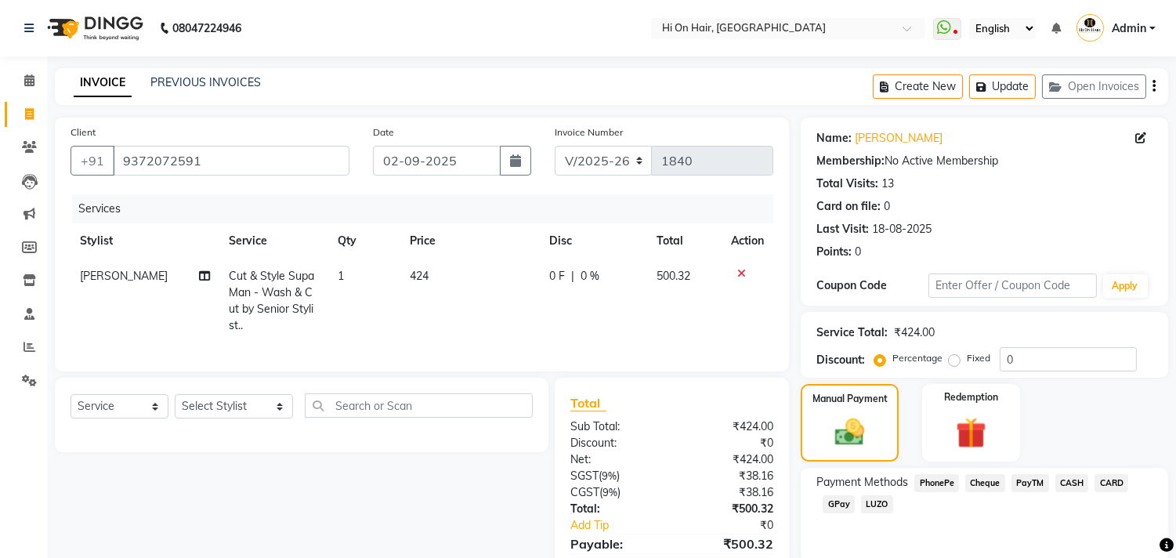
drag, startPoint x: 841, startPoint y: 501, endPoint x: 885, endPoint y: 511, distance: 45.0
click at [856, 505] on div "Payment Methods PhonePe Cheque PayTM CASH CARD GPay LUZO" at bounding box center [984, 495] width 336 height 42
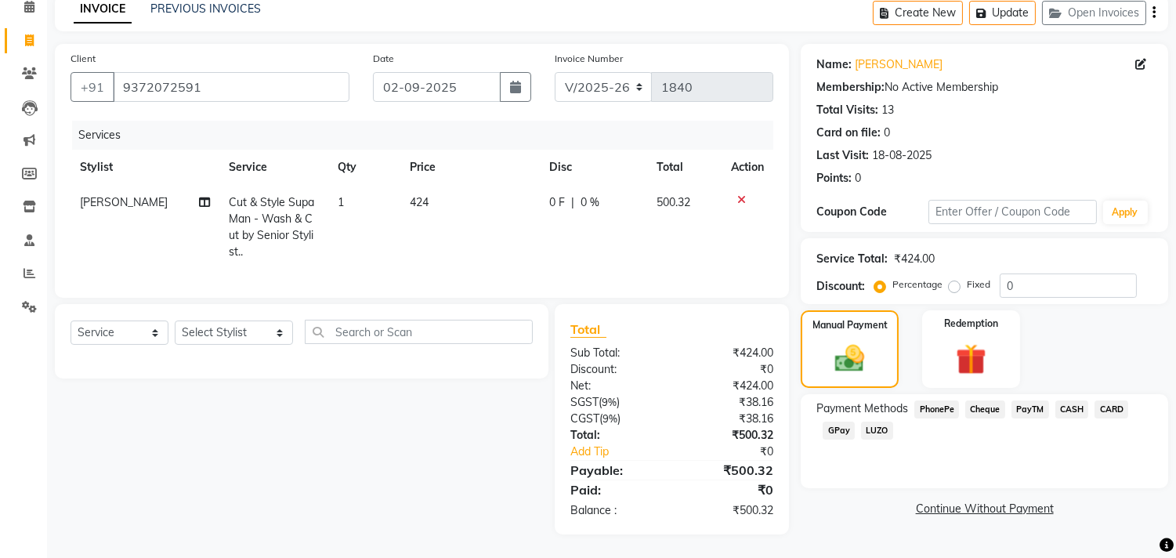
click at [831, 421] on span "GPay" at bounding box center [838, 430] width 32 height 18
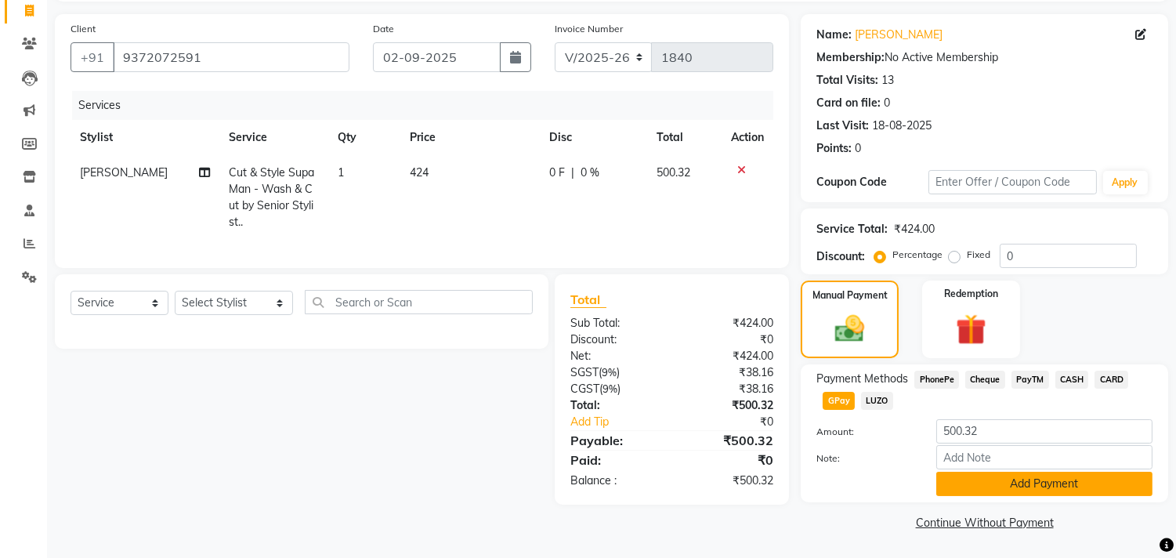
click at [962, 484] on button "Add Payment" at bounding box center [1044, 483] width 216 height 24
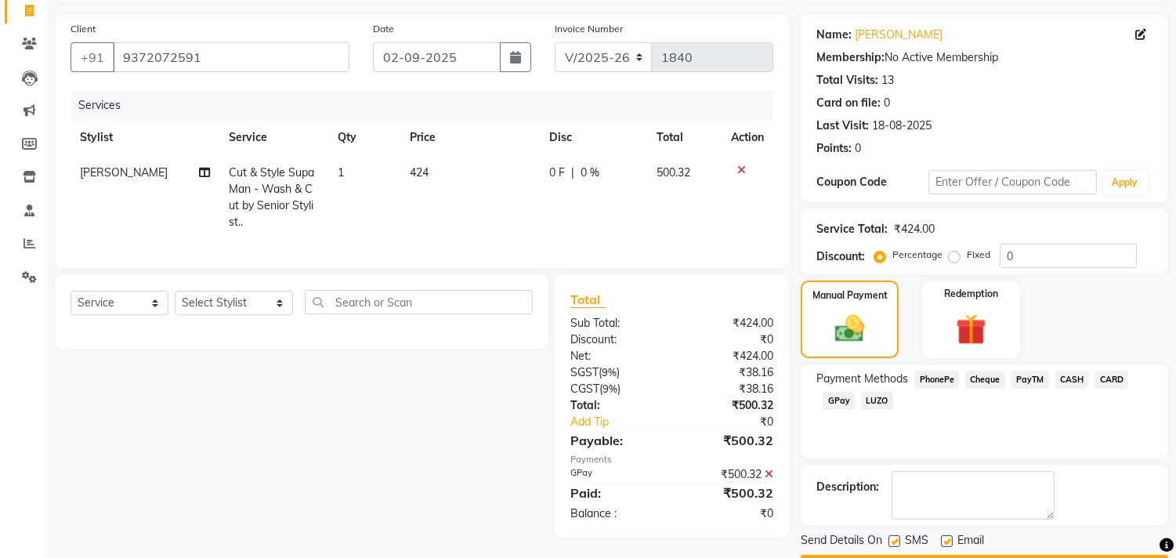
scroll to position [146, 0]
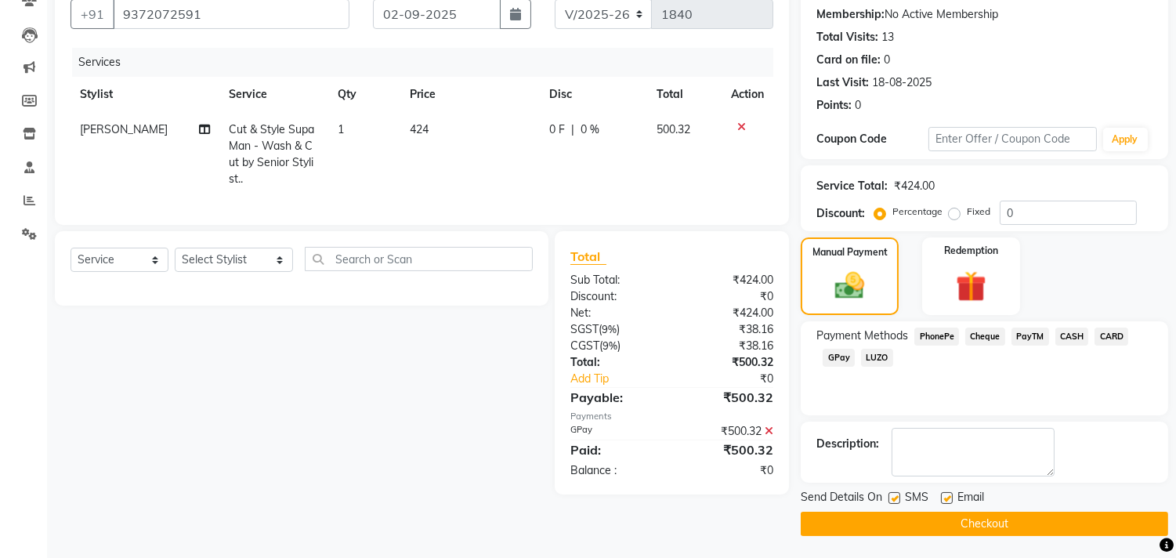
click at [945, 497] on label at bounding box center [947, 498] width 12 height 12
click at [945, 497] on input "checkbox" at bounding box center [946, 498] width 10 height 10
checkbox input "false"
click at [958, 517] on button "Checkout" at bounding box center [983, 523] width 367 height 24
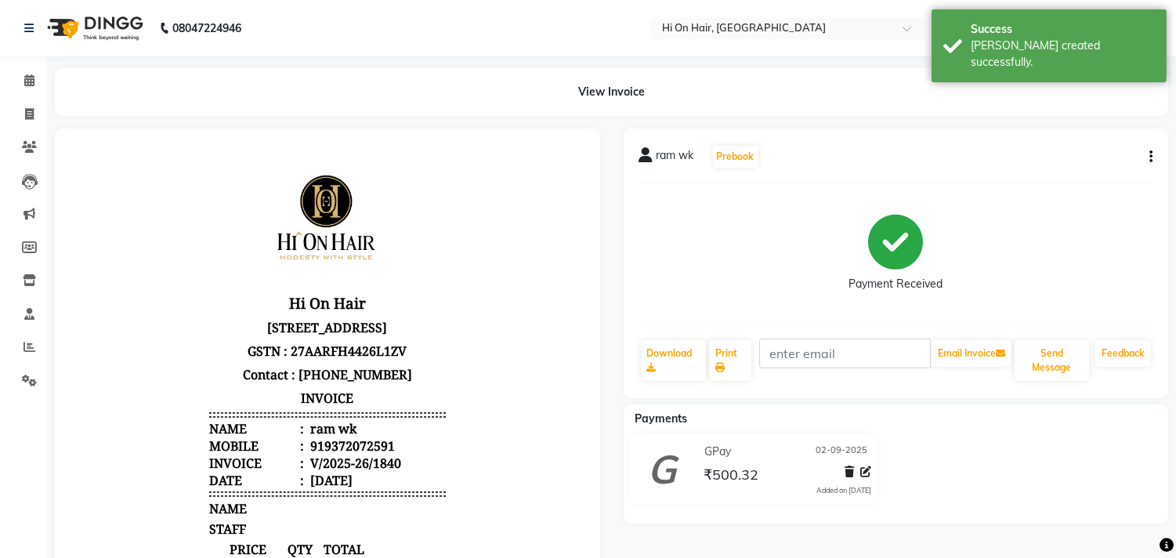
click at [727, 225] on div "Payment Received" at bounding box center [896, 253] width 514 height 117
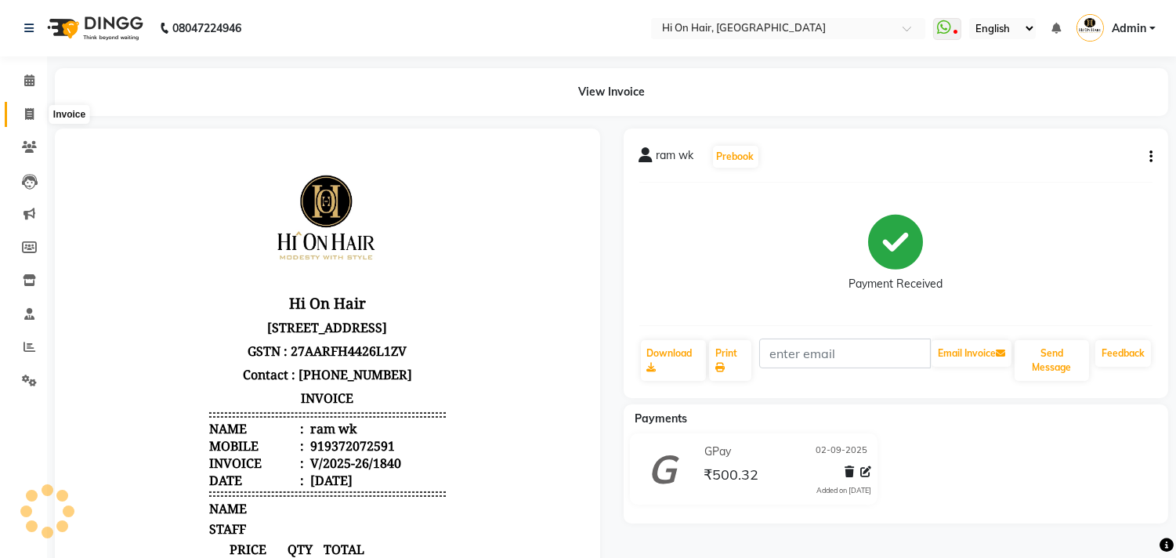
click at [18, 113] on span at bounding box center [29, 115] width 27 height 18
select select "535"
select select "service"
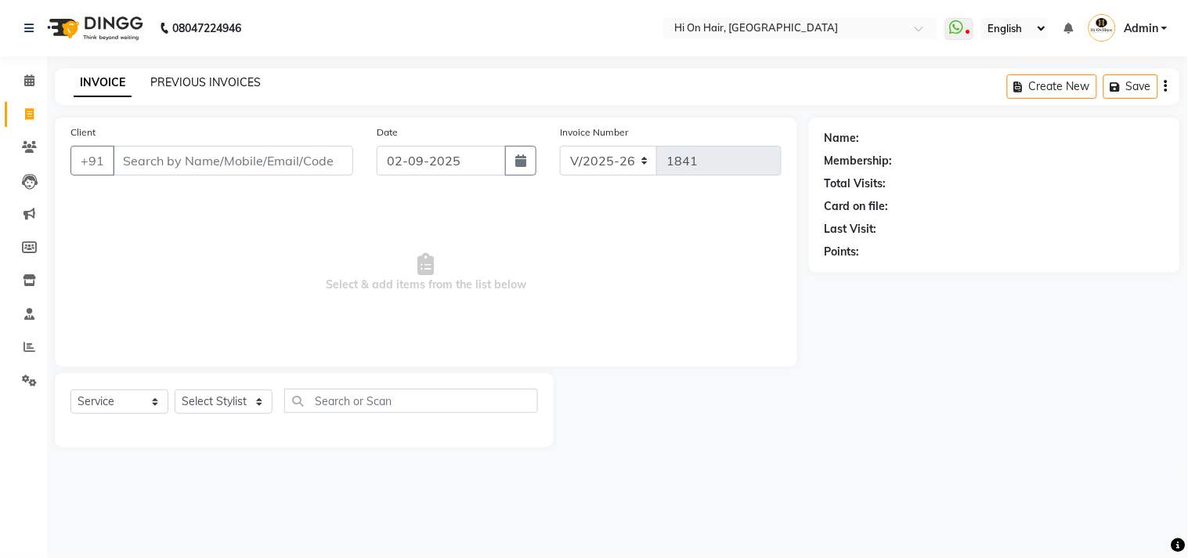
click at [171, 78] on link "PREVIOUS INVOICES" at bounding box center [205, 82] width 110 height 14
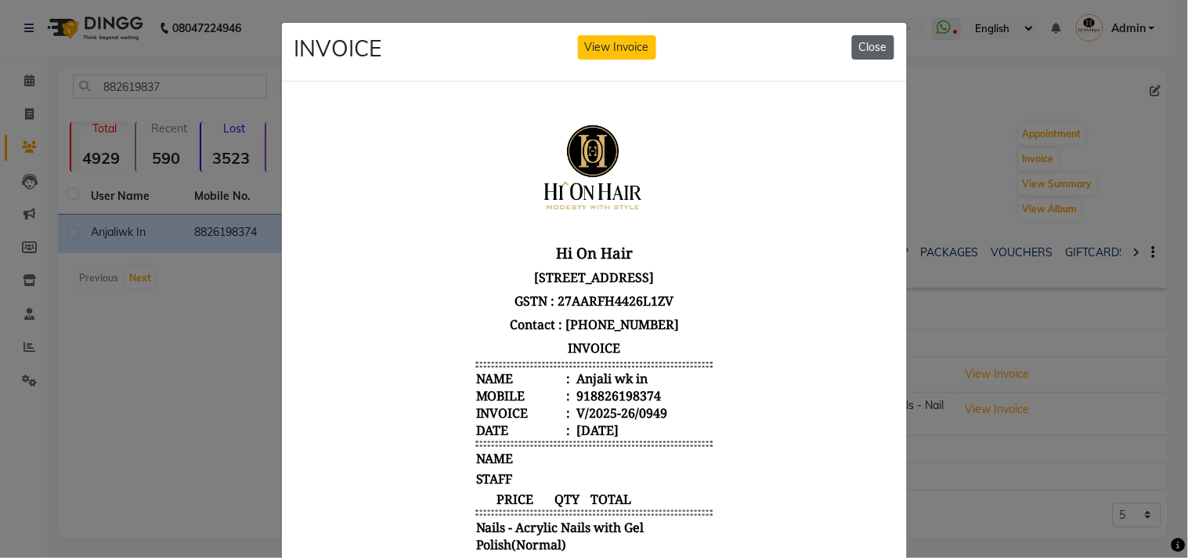
click at [865, 43] on button "Close" at bounding box center [873, 47] width 42 height 24
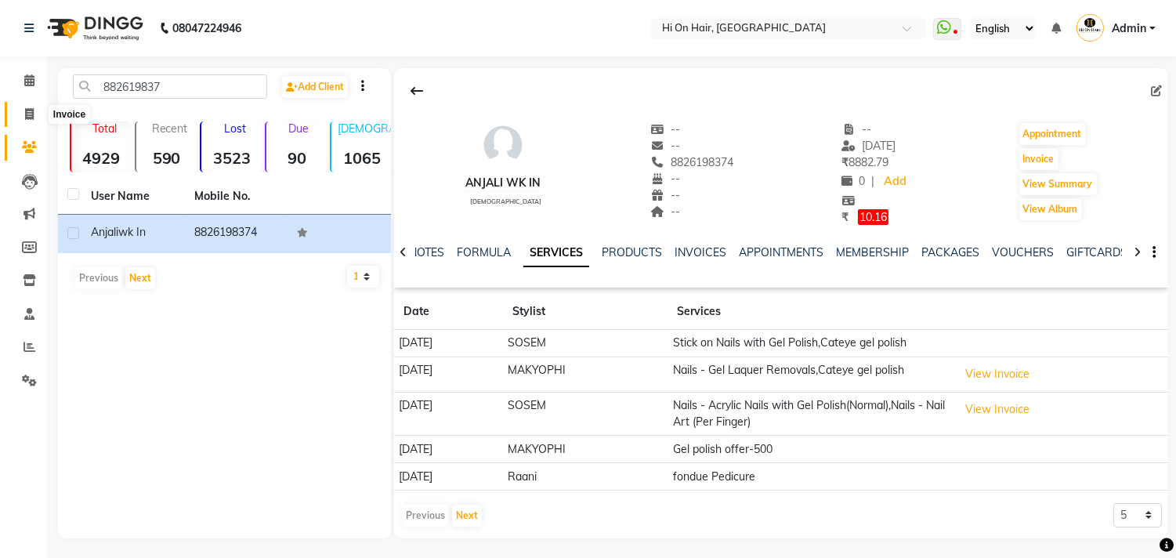
click at [31, 114] on icon at bounding box center [29, 114] width 9 height 12
select select "535"
select select "service"
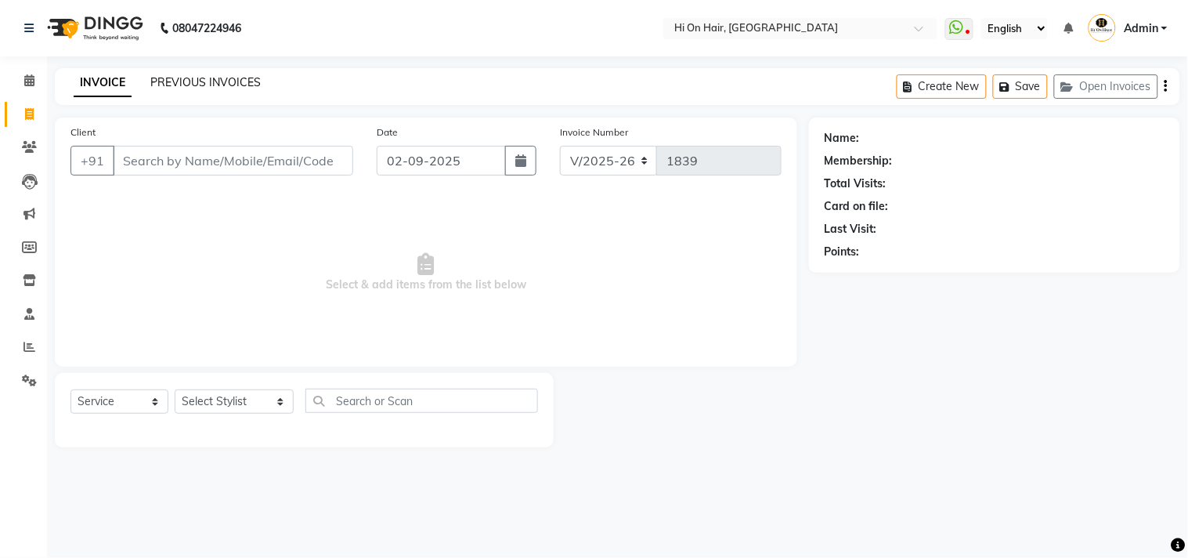
click at [216, 84] on link "PREVIOUS INVOICES" at bounding box center [205, 82] width 110 height 14
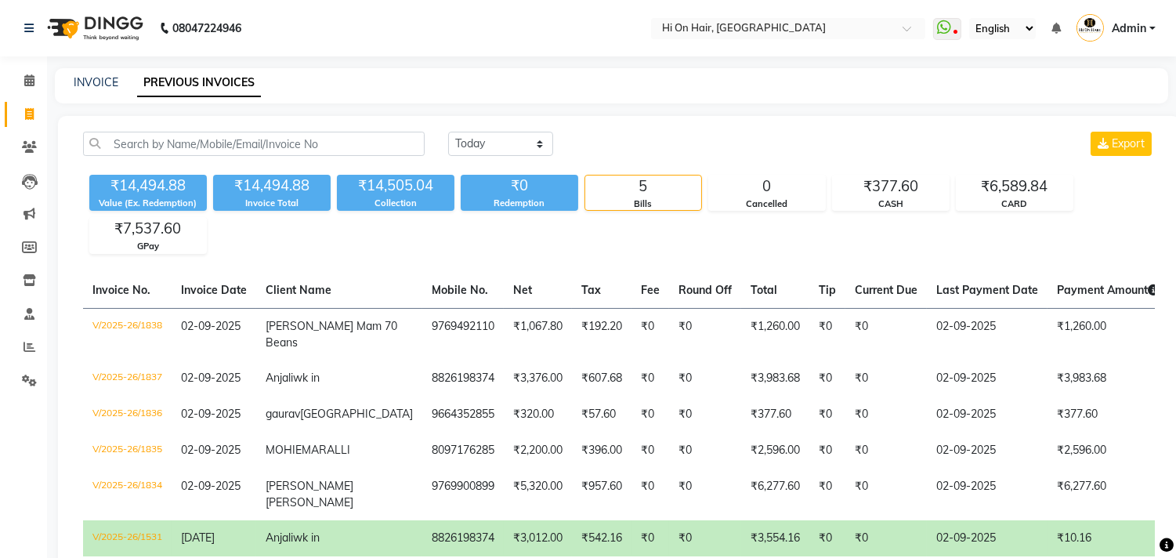
click at [21, 124] on link "Invoice" at bounding box center [24, 115] width 38 height 26
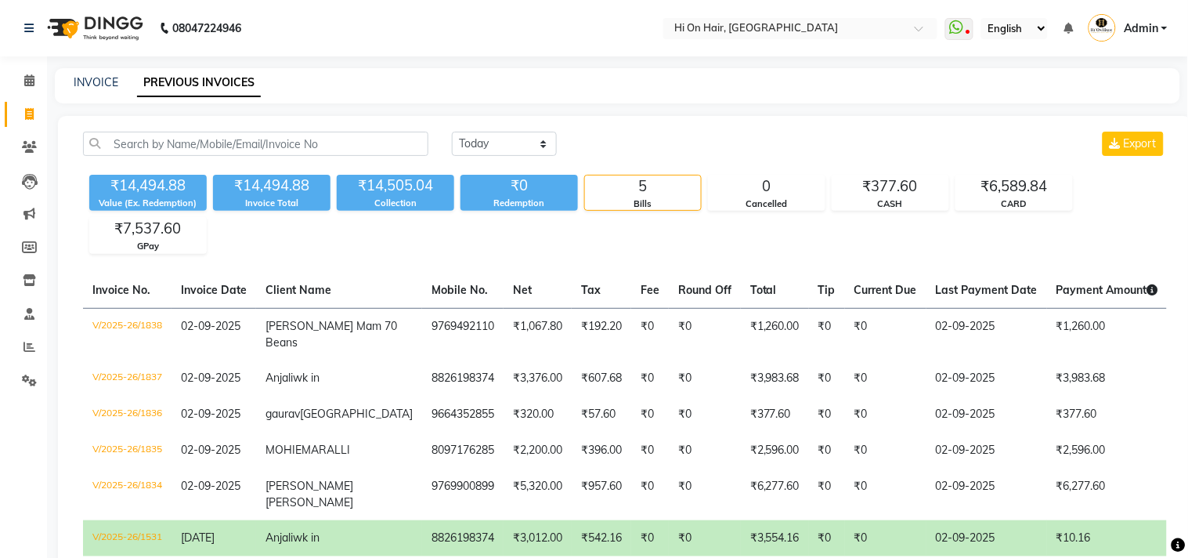
select select "service"
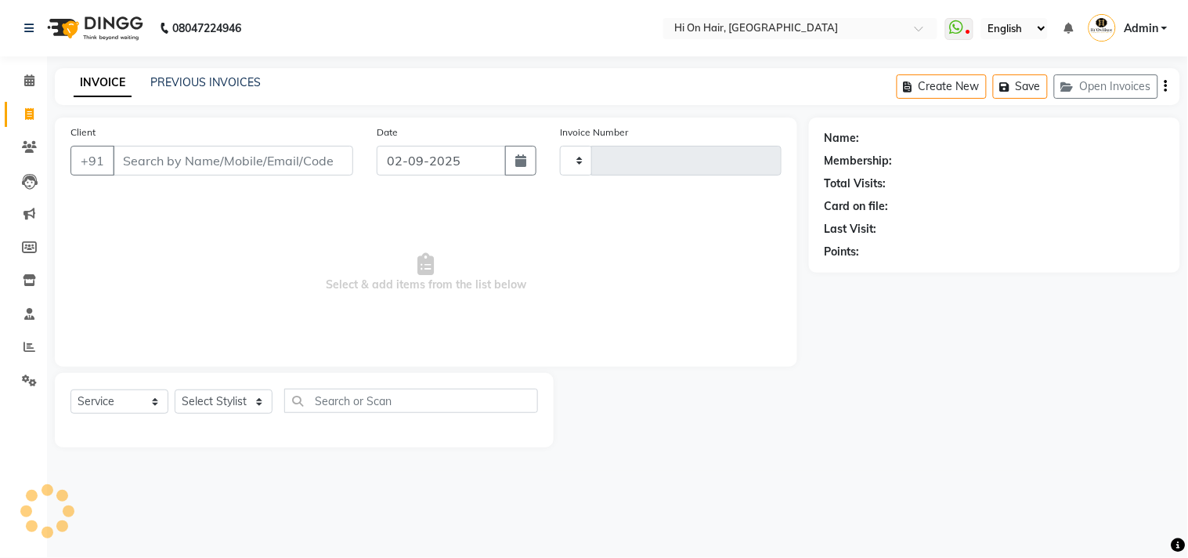
type input "1839"
select select "535"
click at [188, 77] on link "PREVIOUS INVOICES" at bounding box center [205, 82] width 110 height 14
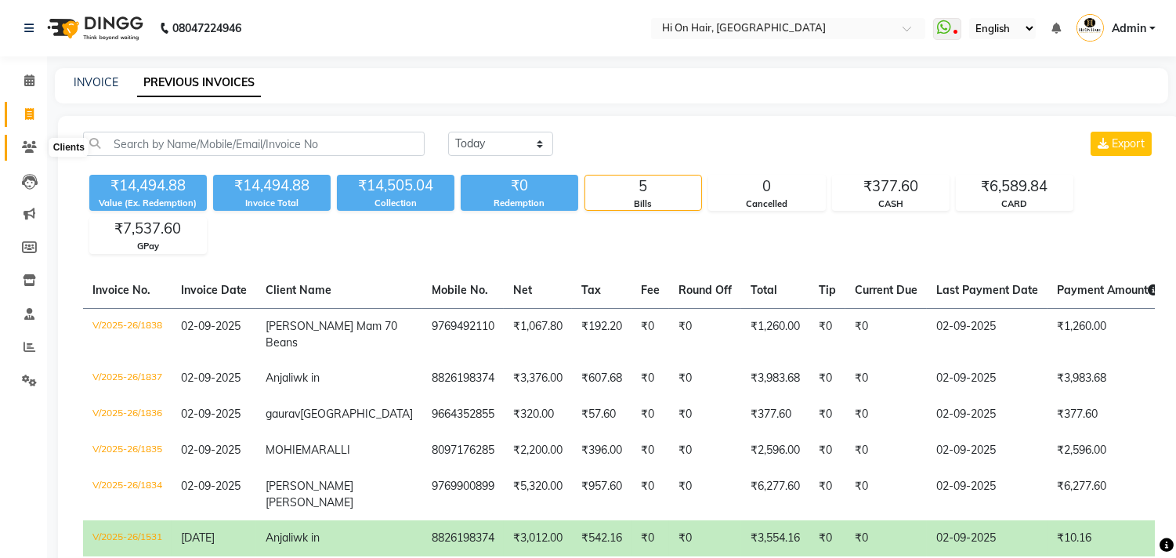
click at [33, 144] on icon at bounding box center [29, 147] width 15 height 12
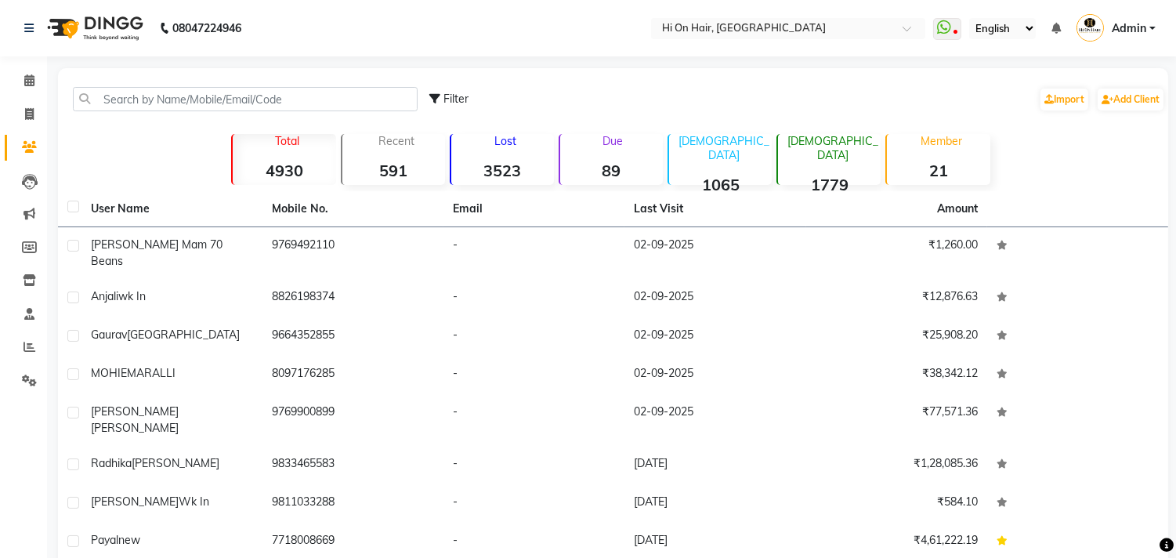
click at [145, 111] on div "Filter Import Add Client" at bounding box center [612, 98] width 1103 height 49
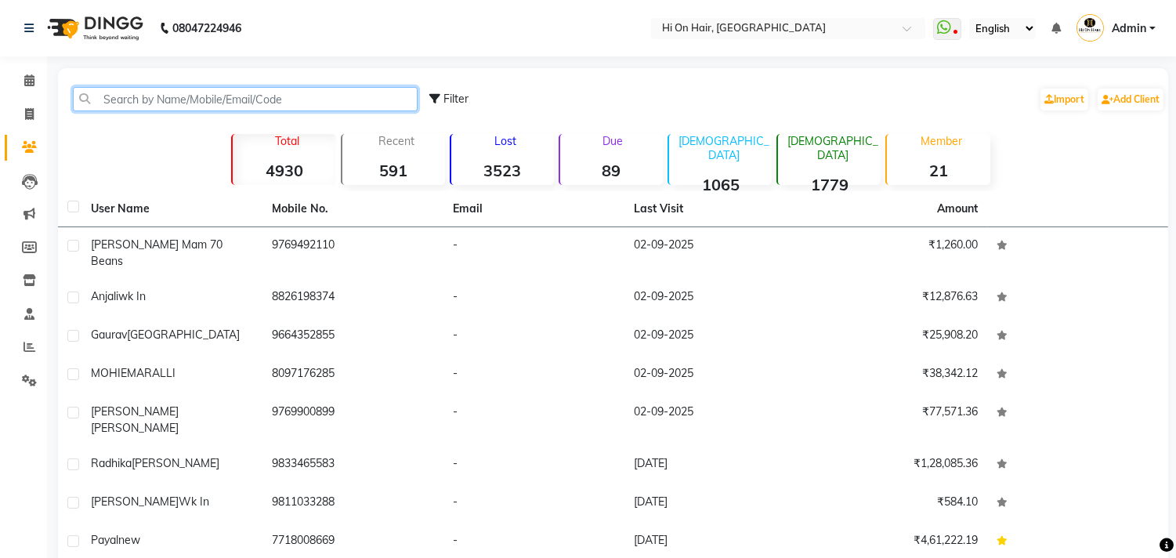
click at [146, 102] on input "text" at bounding box center [245, 99] width 345 height 24
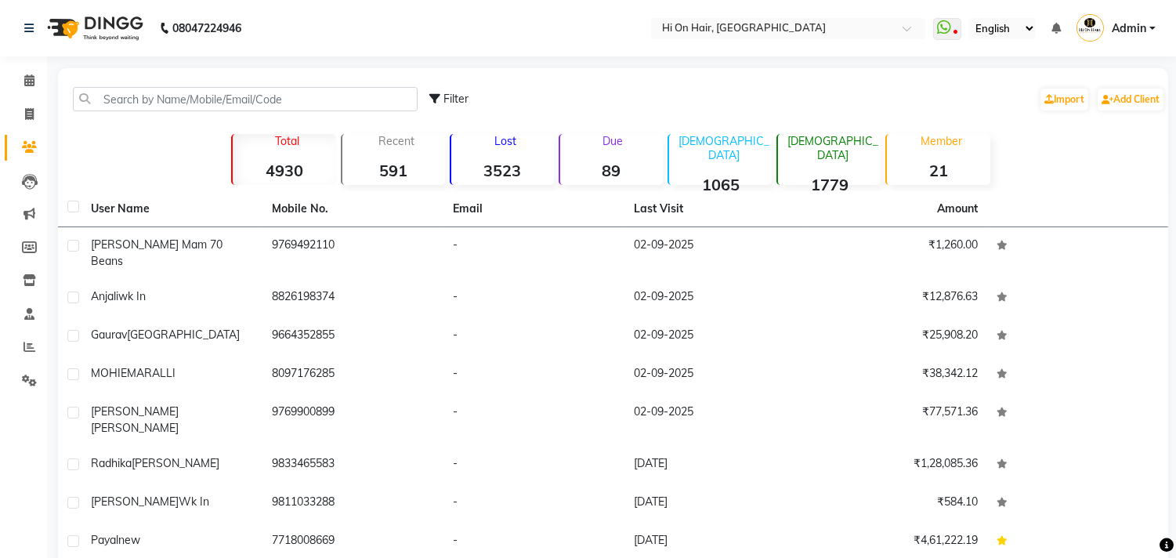
click at [139, 114] on div "Filter Import Add Client" at bounding box center [612, 98] width 1103 height 49
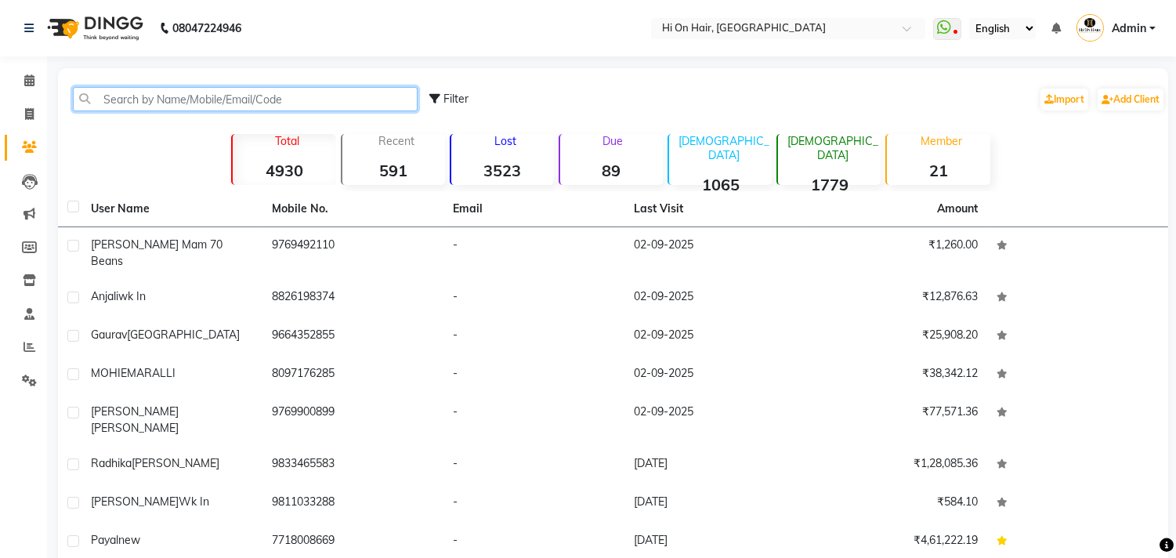
click at [151, 97] on input "text" at bounding box center [245, 99] width 345 height 24
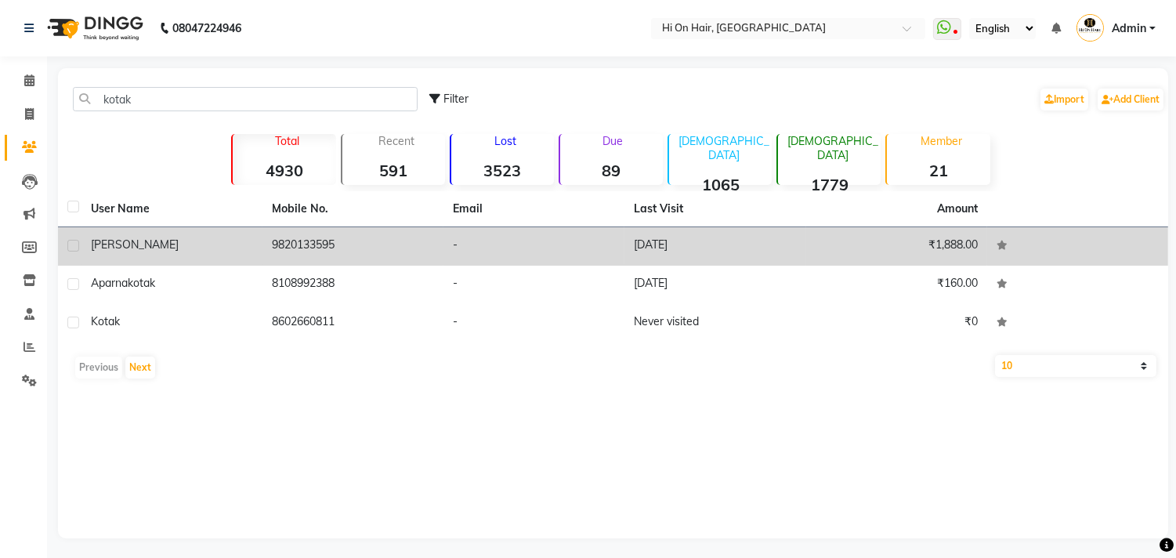
click at [326, 247] on td "9820133595" at bounding box center [352, 246] width 181 height 38
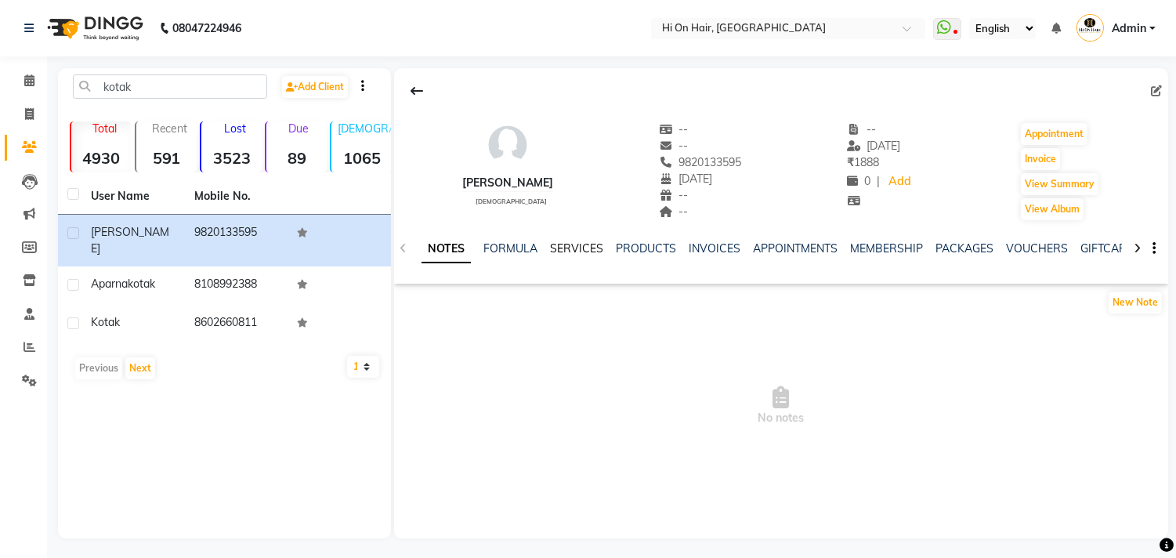
click at [581, 245] on link "SERVICES" at bounding box center [576, 248] width 53 height 14
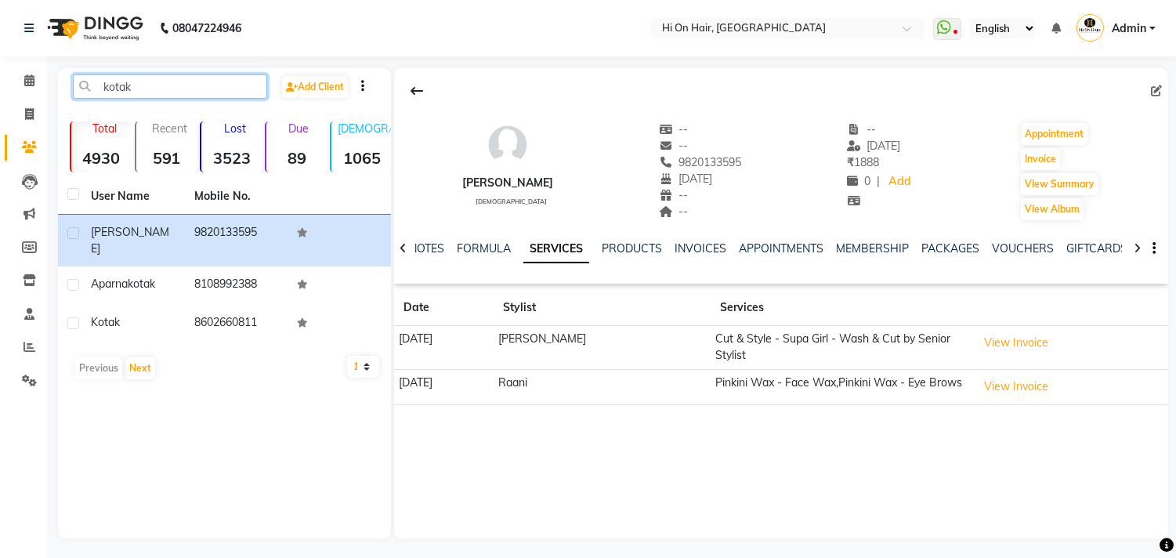
drag, startPoint x: 139, startPoint y: 83, endPoint x: 88, endPoint y: 107, distance: 55.4
click at [88, 107] on div "kotak Add Client" at bounding box center [224, 92] width 327 height 37
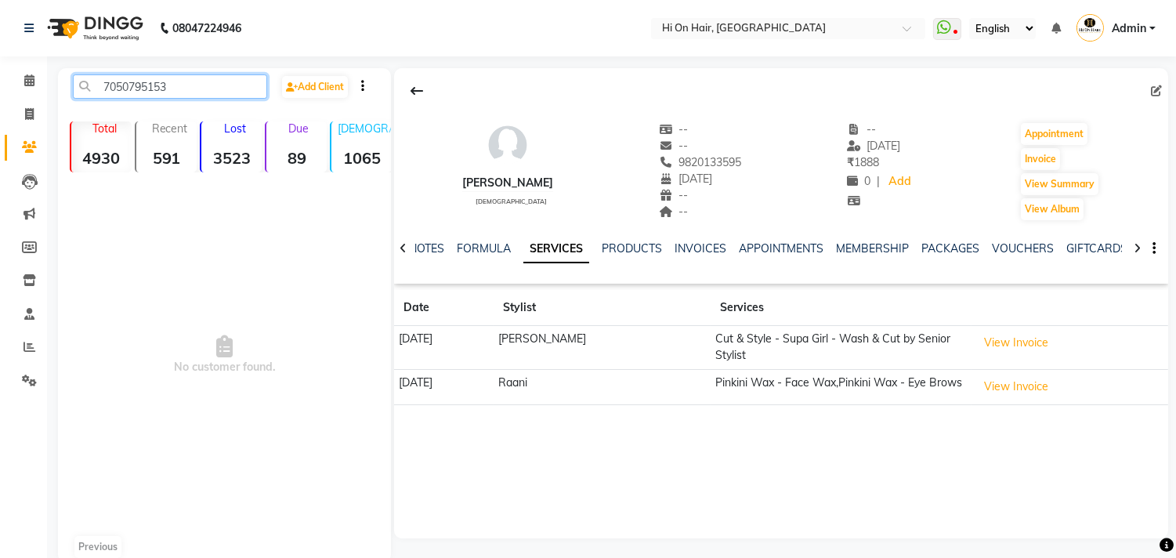
drag, startPoint x: 175, startPoint y: 83, endPoint x: 92, endPoint y: 82, distance: 83.0
click at [92, 82] on input "7050795153" at bounding box center [170, 86] width 194 height 24
type input "7050795153"
